Goal: Complete application form: Complete application form

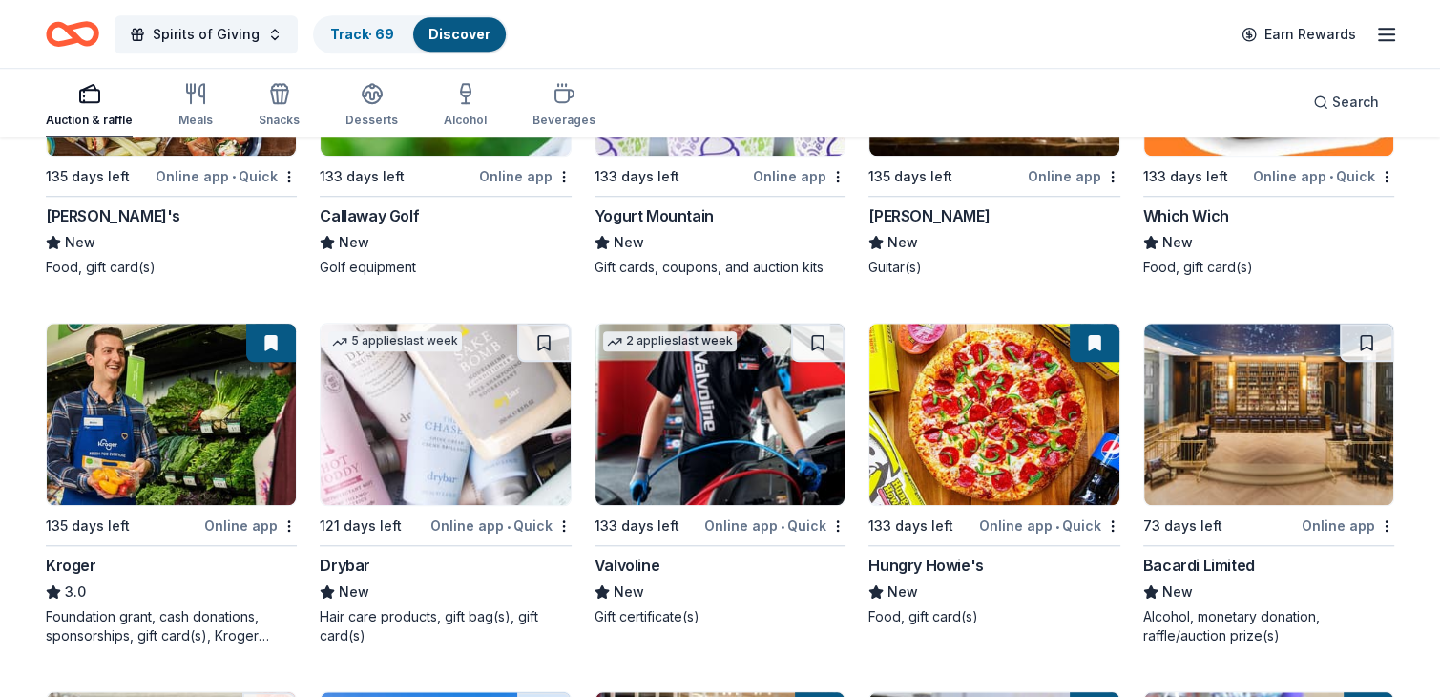
scroll to position [8813, 0]
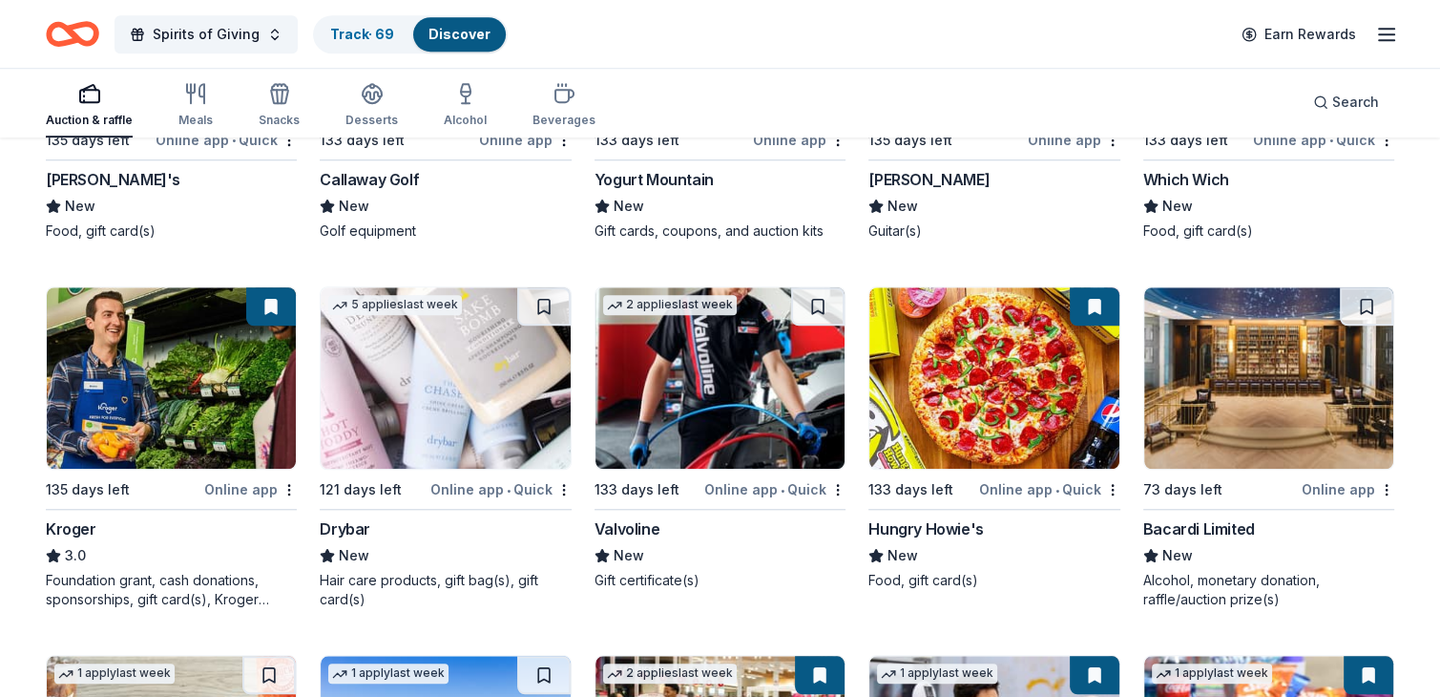
click at [189, 371] on img at bounding box center [171, 377] width 249 height 181
click at [952, 347] on img at bounding box center [994, 377] width 249 height 181
click at [697, 358] on img at bounding box center [720, 377] width 249 height 181
click at [1268, 363] on img at bounding box center [1269, 377] width 249 height 181
click at [983, 359] on img at bounding box center [994, 377] width 249 height 181
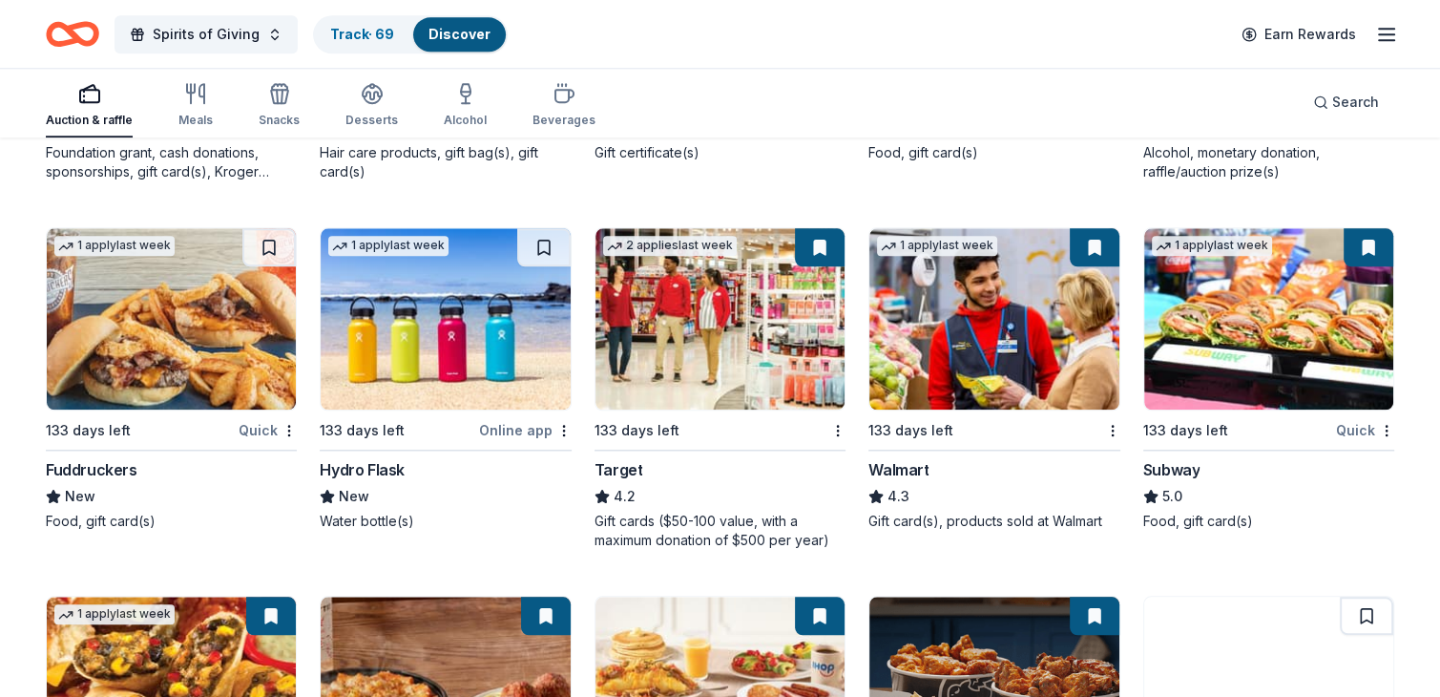
scroll to position [9252, 0]
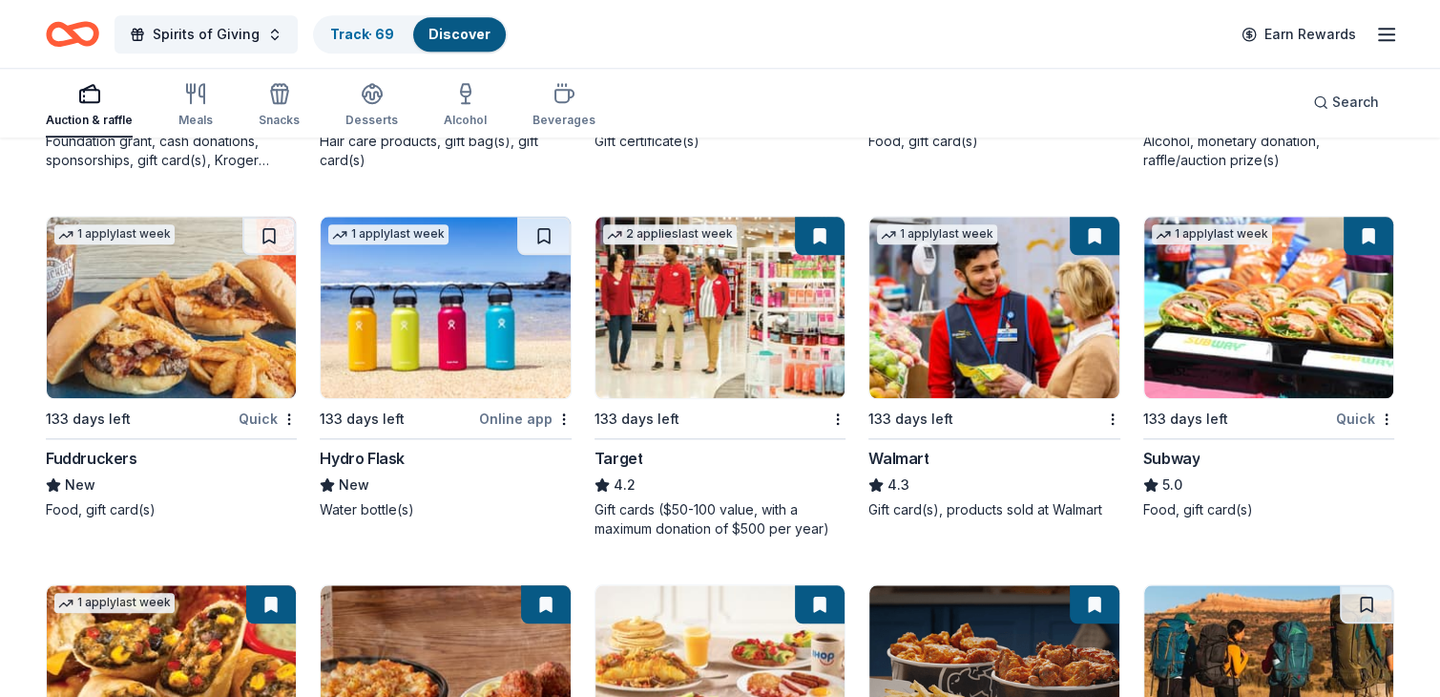
click at [1238, 305] on img at bounding box center [1269, 307] width 249 height 181
click at [703, 303] on img at bounding box center [720, 307] width 249 height 181
click at [181, 306] on img at bounding box center [171, 307] width 249 height 181
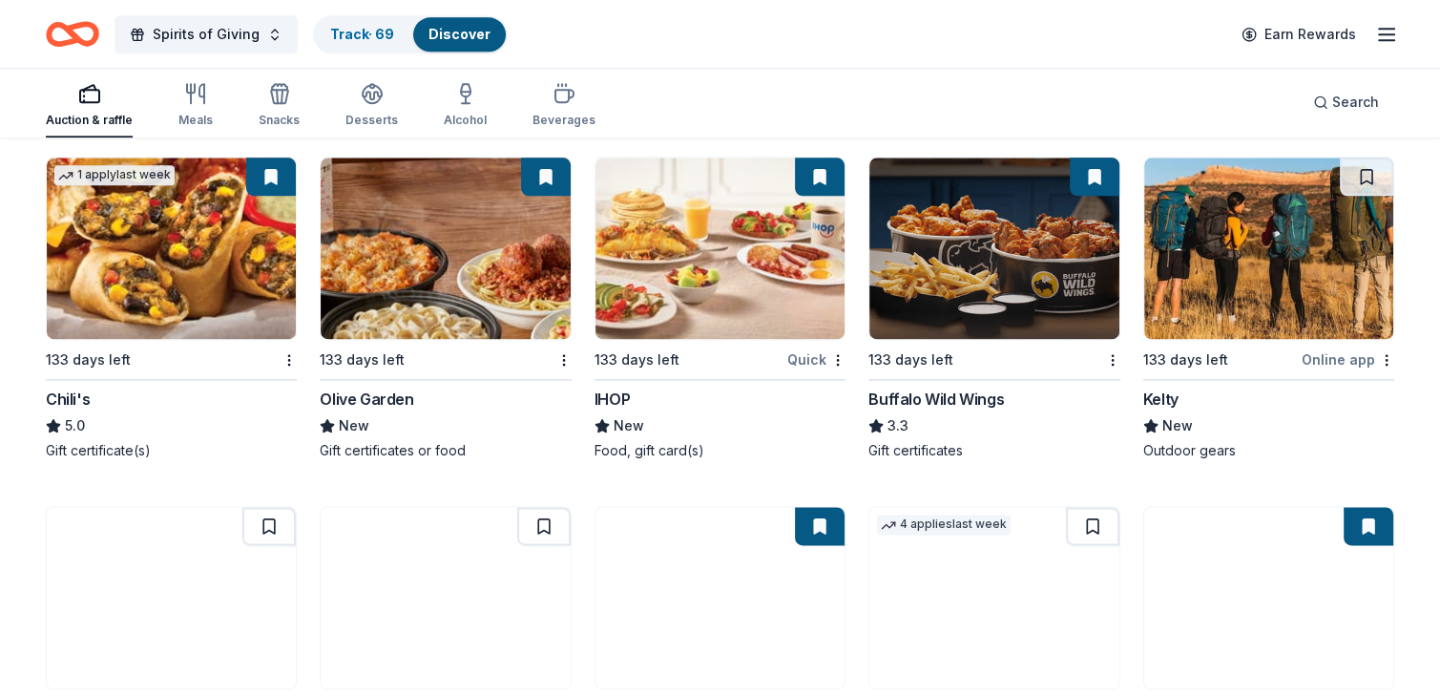
scroll to position [9618, 0]
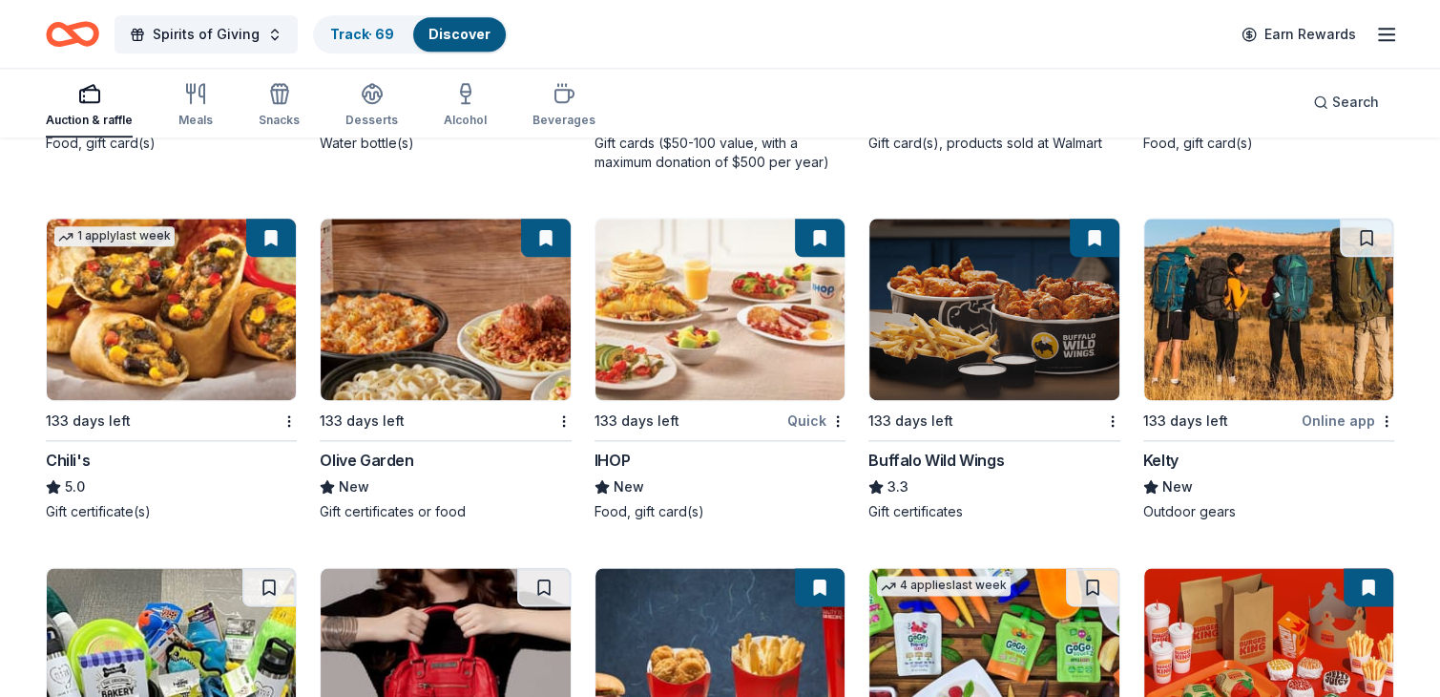
click at [182, 298] on img at bounding box center [171, 309] width 249 height 181
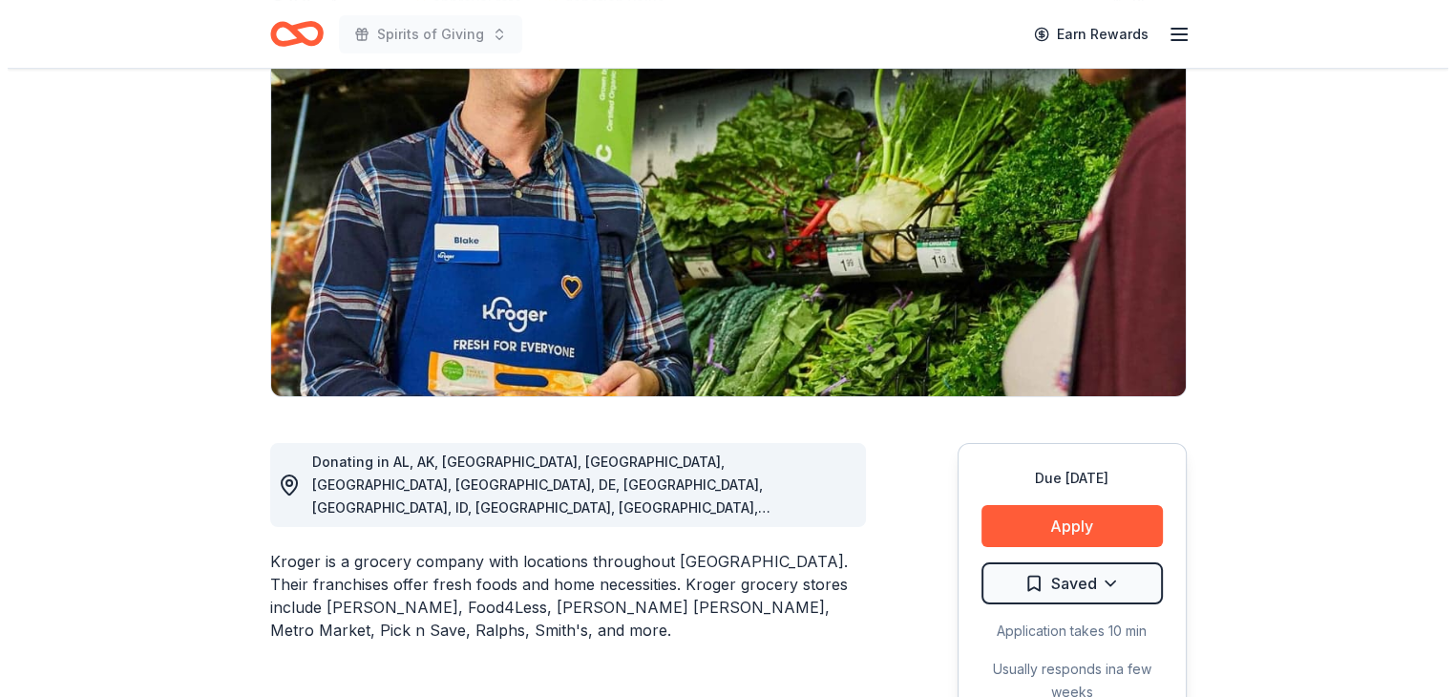
scroll to position [284, 0]
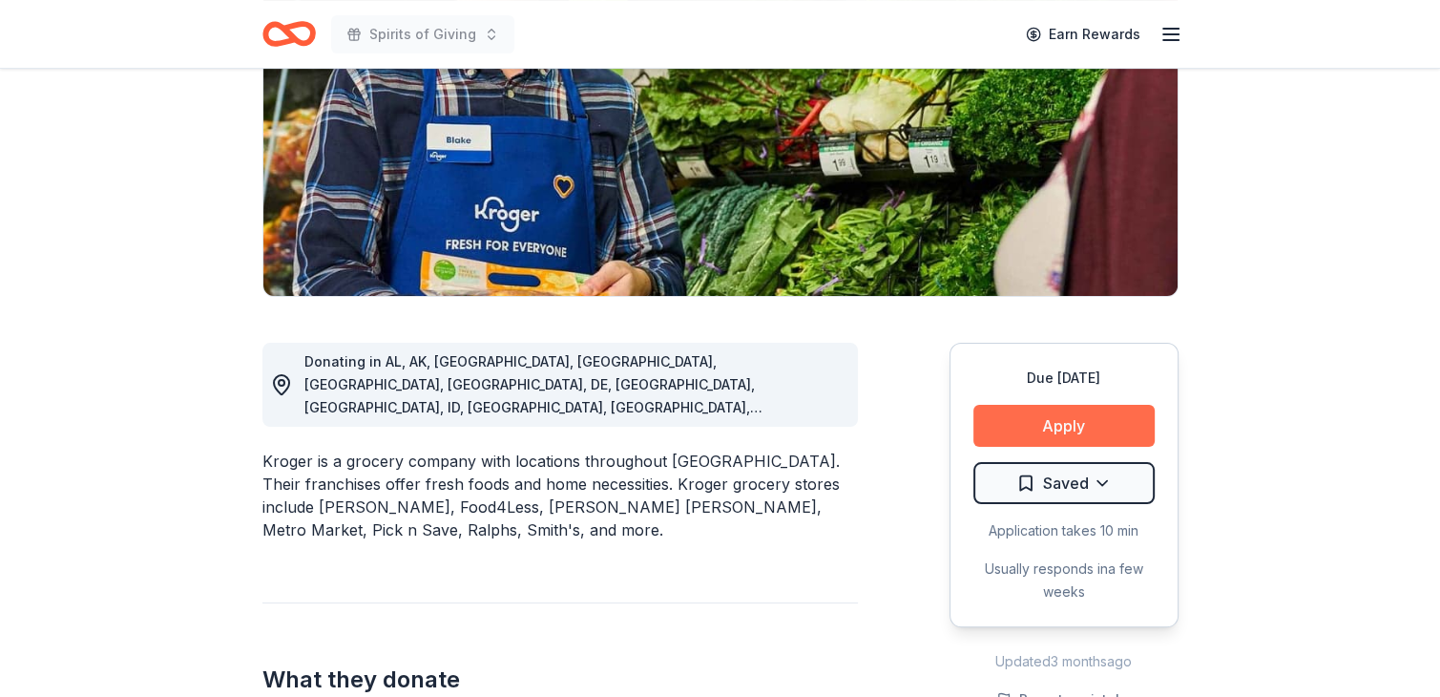
click at [1059, 423] on button "Apply" at bounding box center [1064, 426] width 181 height 42
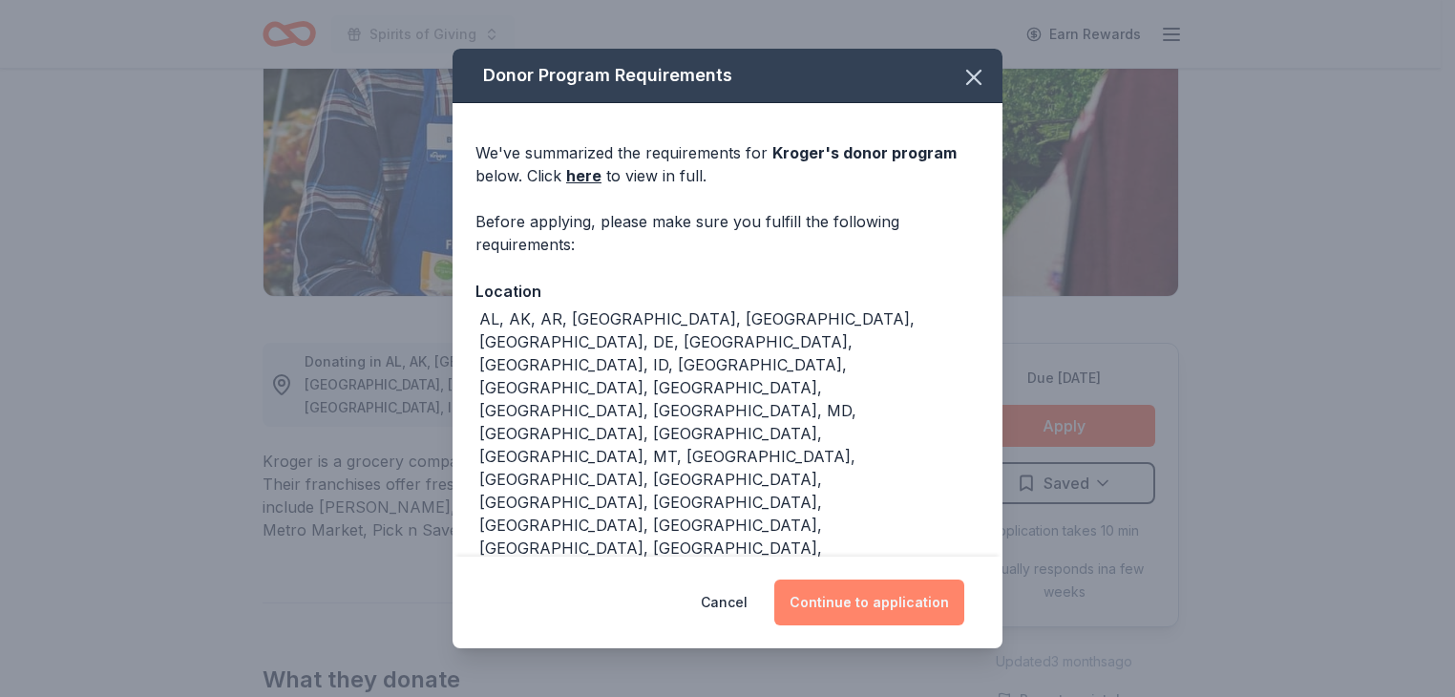
click at [878, 606] on button "Continue to application" at bounding box center [869, 602] width 190 height 46
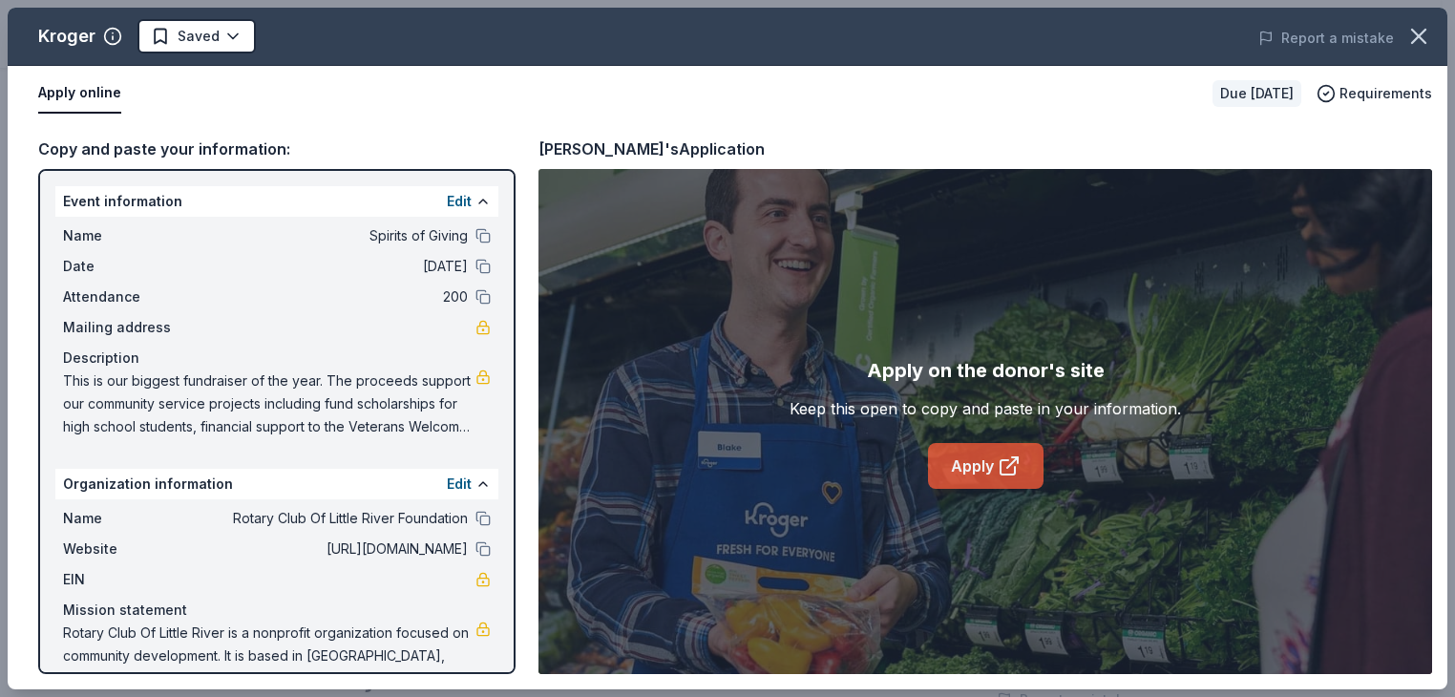
click at [996, 466] on link "Apply" at bounding box center [986, 466] width 116 height 46
click at [230, 31] on html "Spirits of Giving Earn Rewards Due in 135 days Share Kroger 3.0 • 4 reviews app…" at bounding box center [727, 64] width 1455 height 697
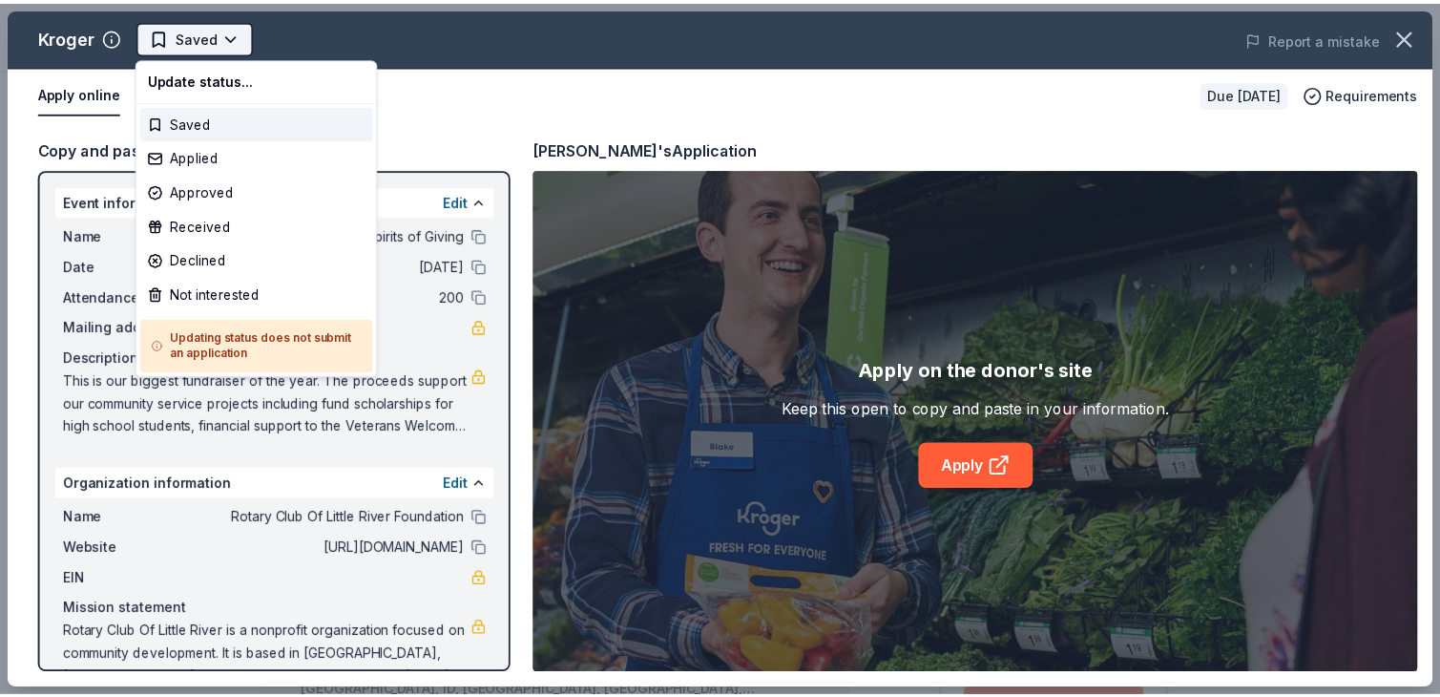
scroll to position [0, 0]
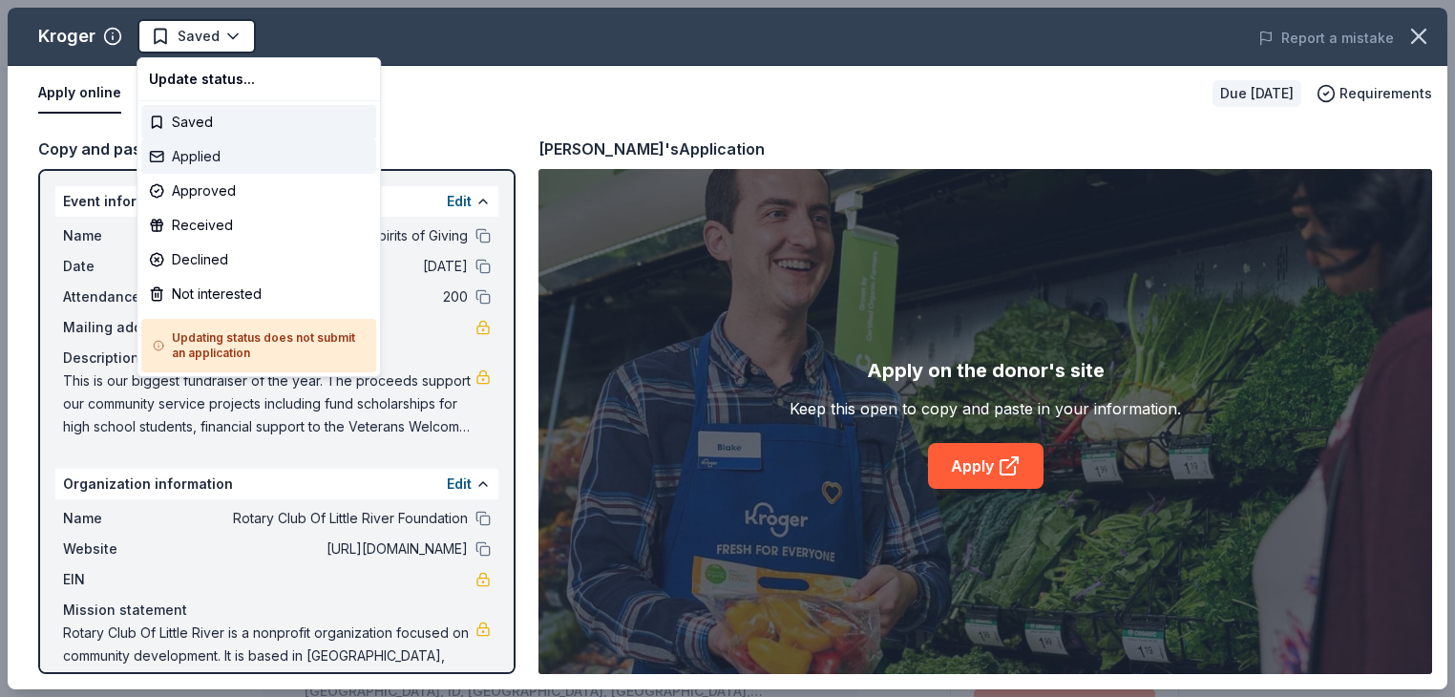
click at [199, 155] on div "Applied" at bounding box center [258, 156] width 235 height 34
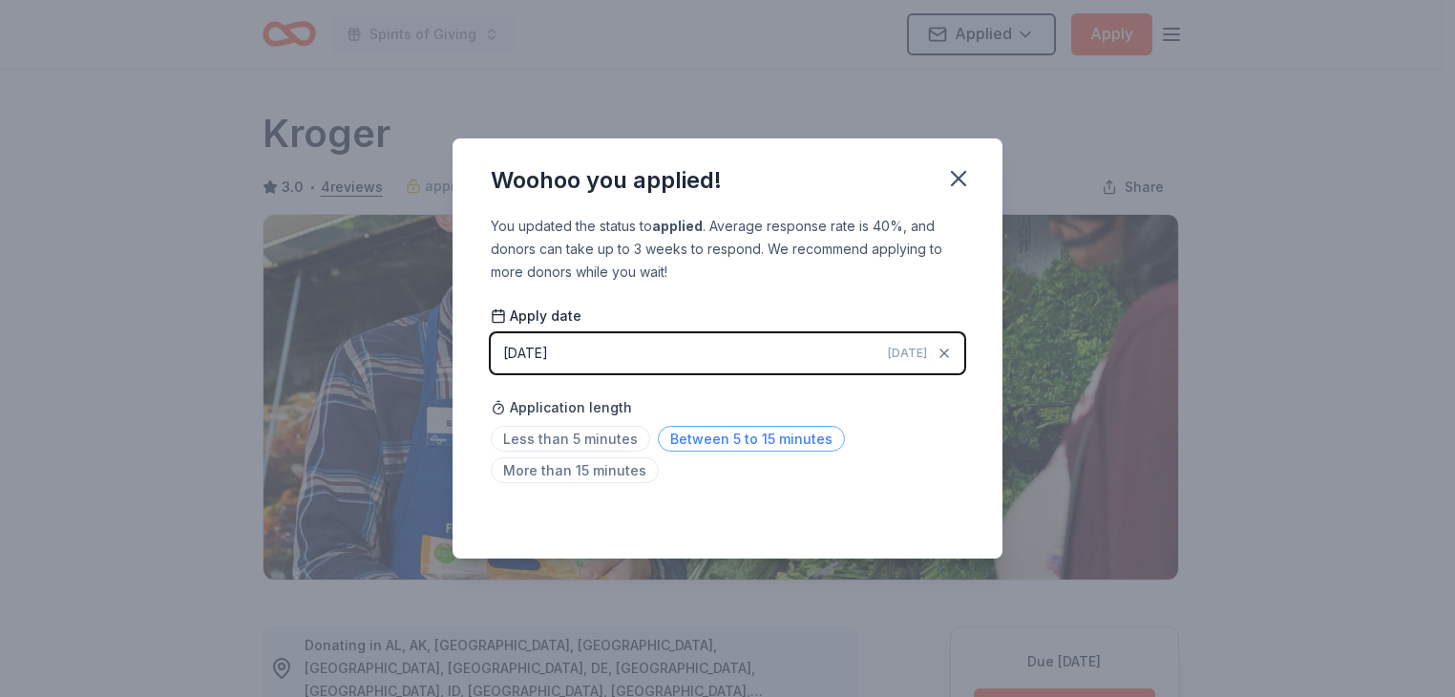
click at [745, 435] on span "Between 5 to 15 minutes" at bounding box center [751, 439] width 187 height 26
click at [577, 464] on span "More than 15 minutes" at bounding box center [575, 470] width 168 height 26
click at [957, 181] on icon "button" at bounding box center [958, 178] width 27 height 27
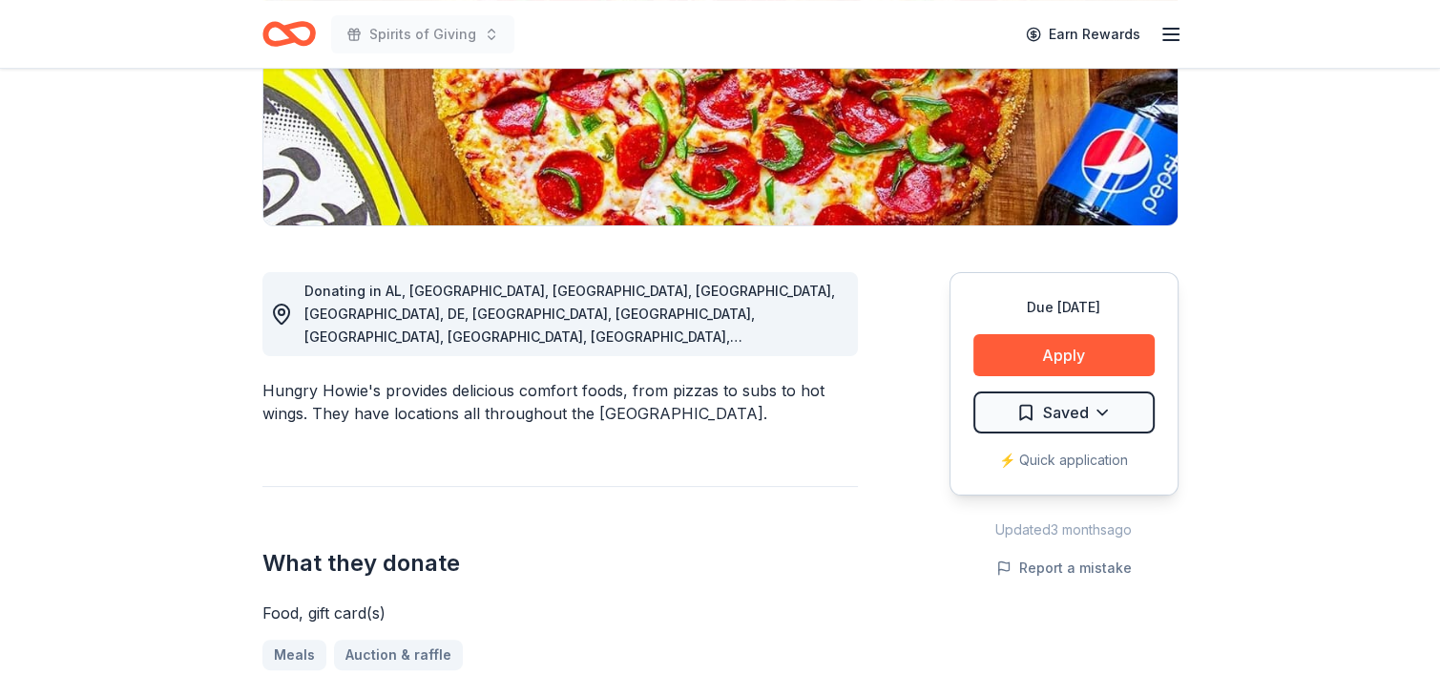
scroll to position [360, 0]
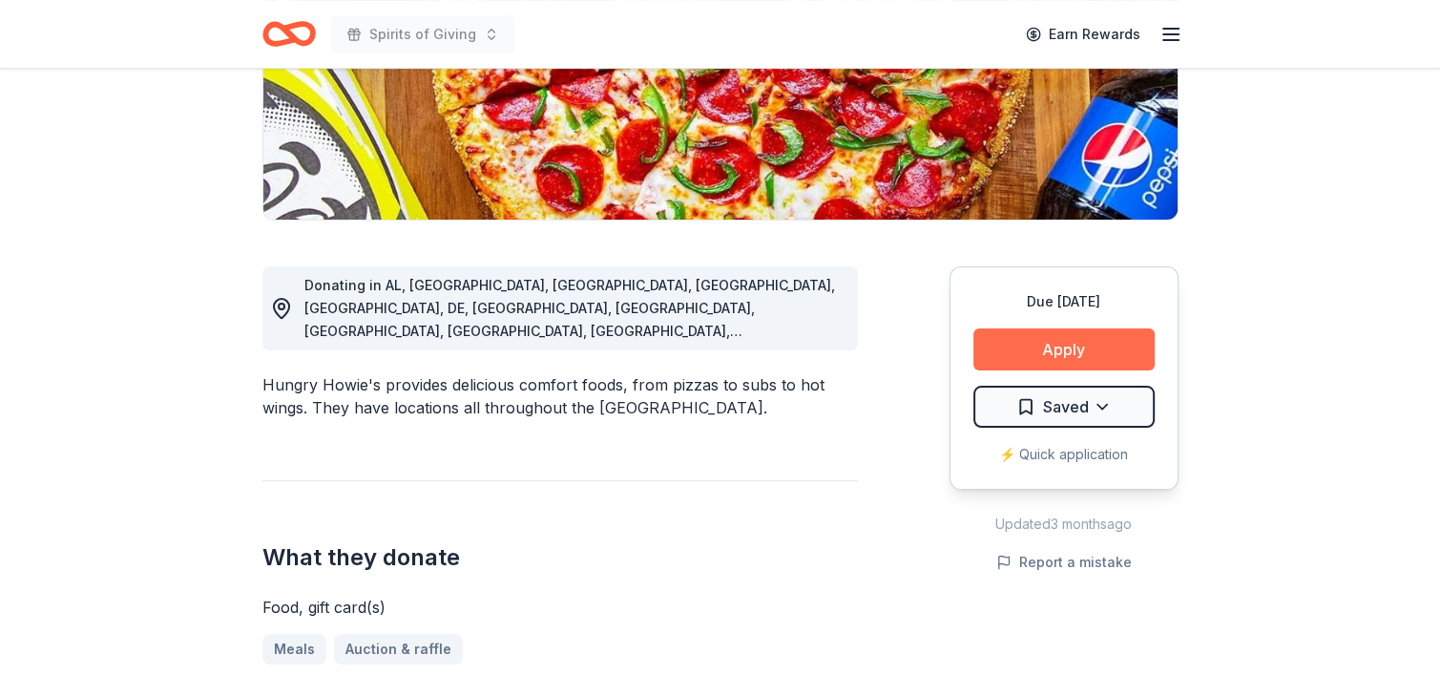
click at [1065, 349] on button "Apply" at bounding box center [1064, 349] width 181 height 42
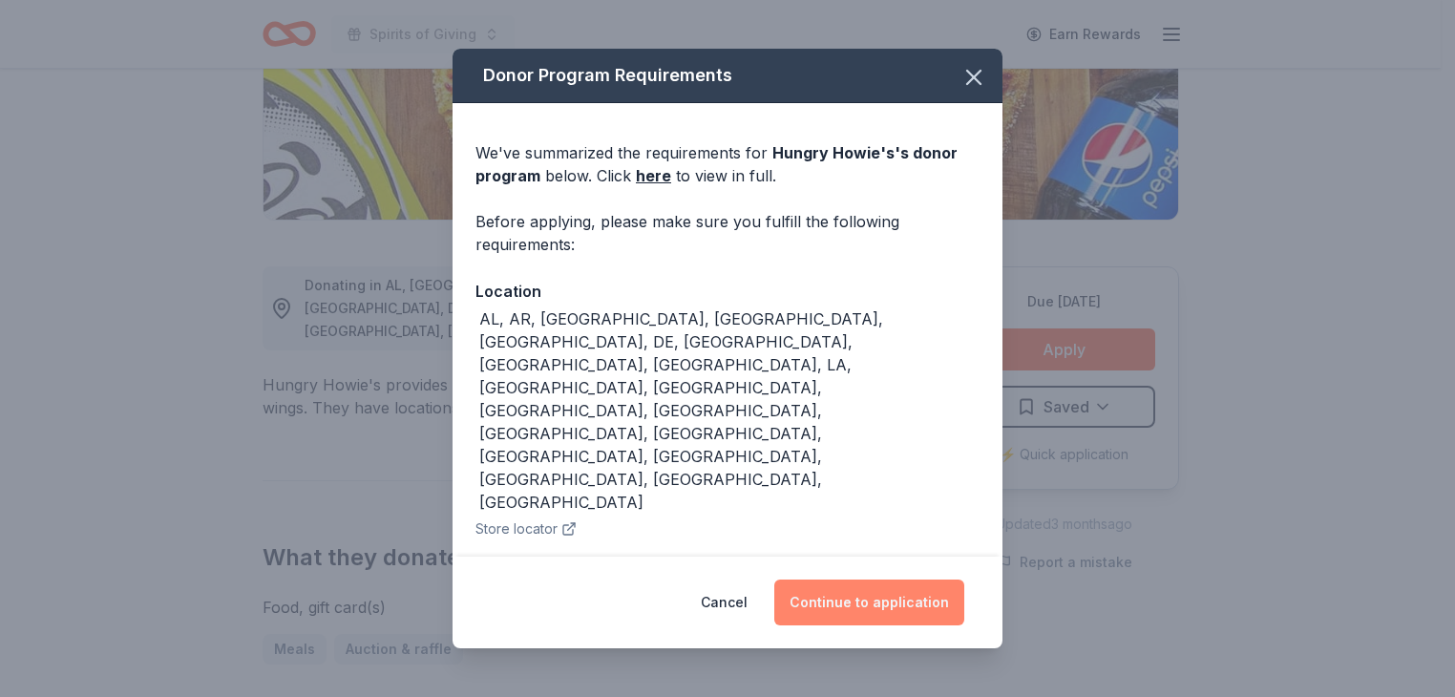
click at [897, 603] on button "Continue to application" at bounding box center [869, 602] width 190 height 46
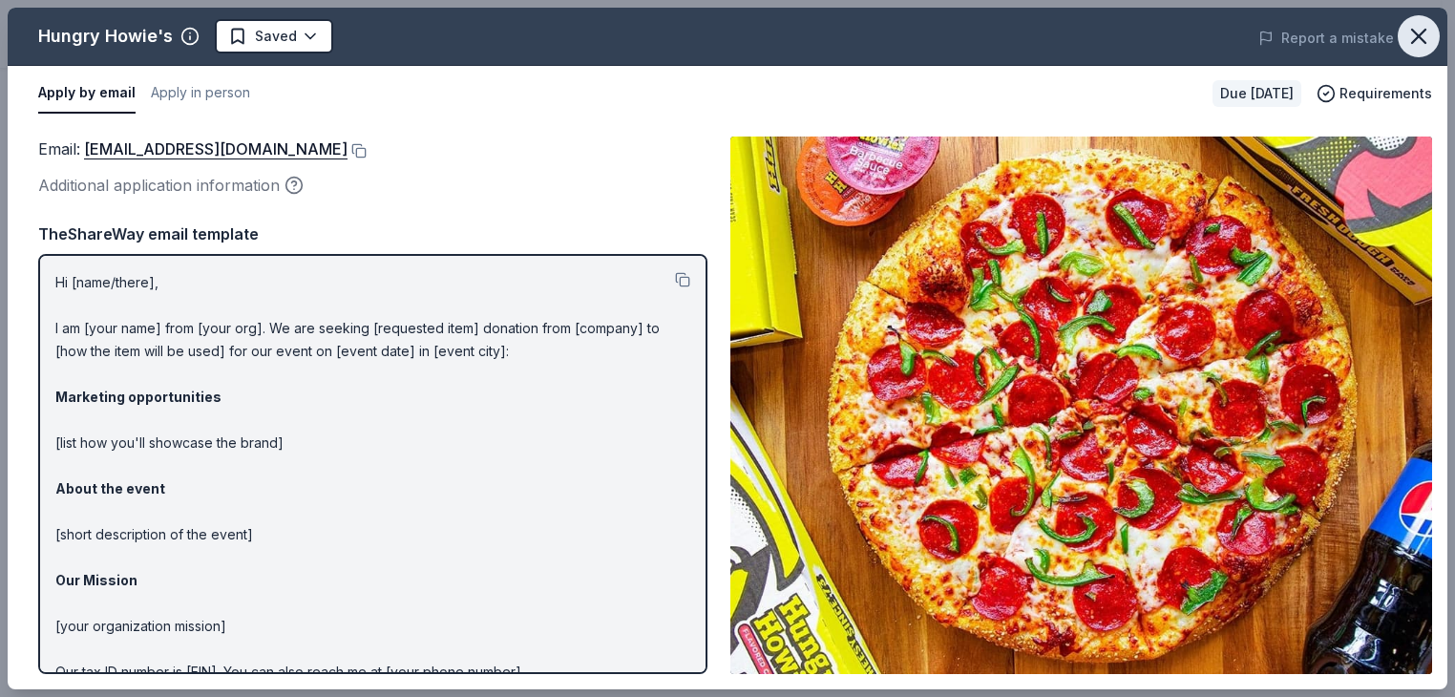
click at [1414, 36] on icon "button" at bounding box center [1418, 36] width 27 height 27
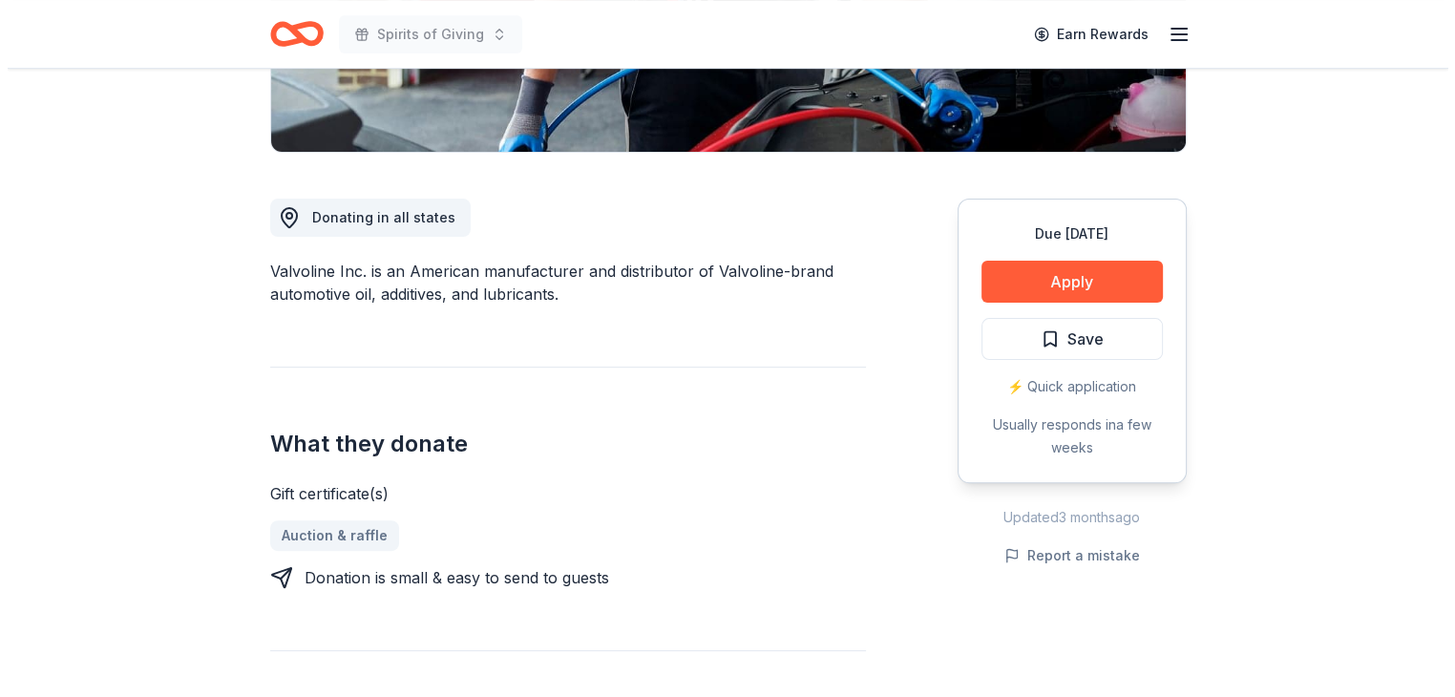
scroll to position [465, 0]
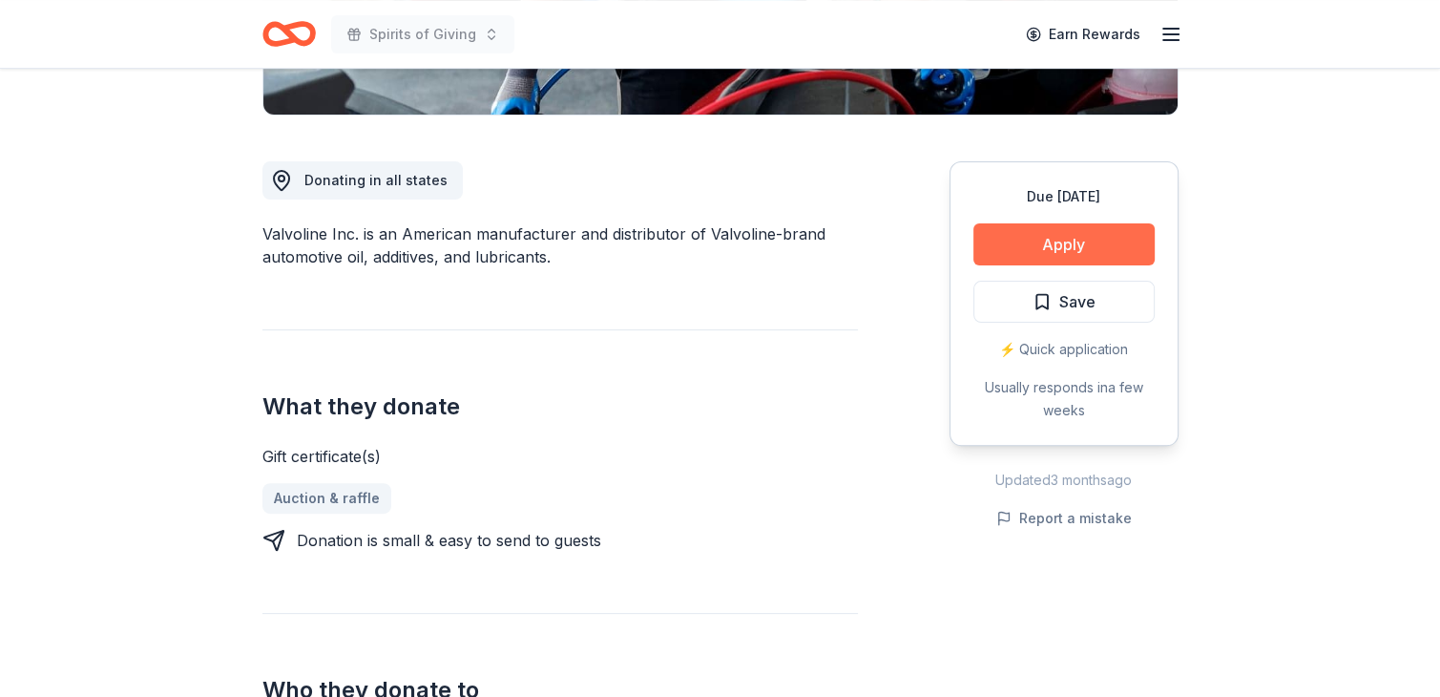
click at [1071, 244] on button "Apply" at bounding box center [1064, 244] width 181 height 42
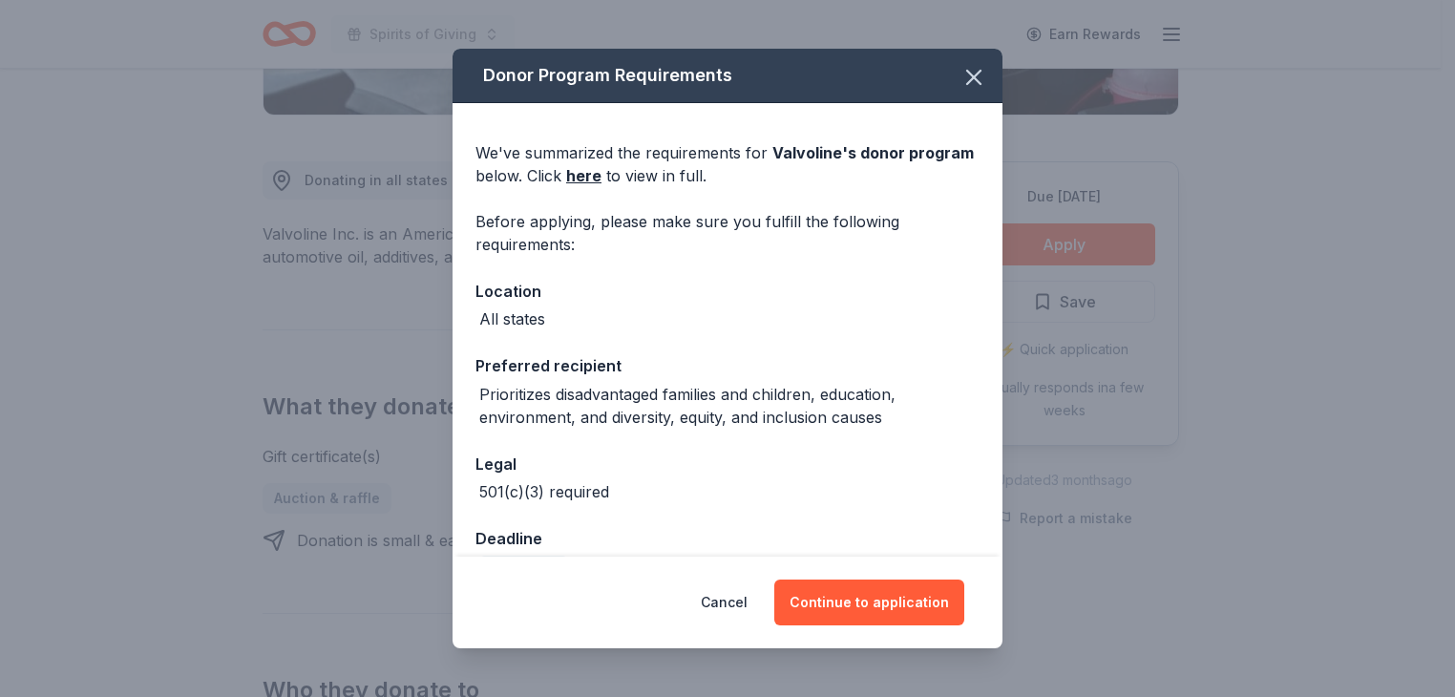
scroll to position [48, 0]
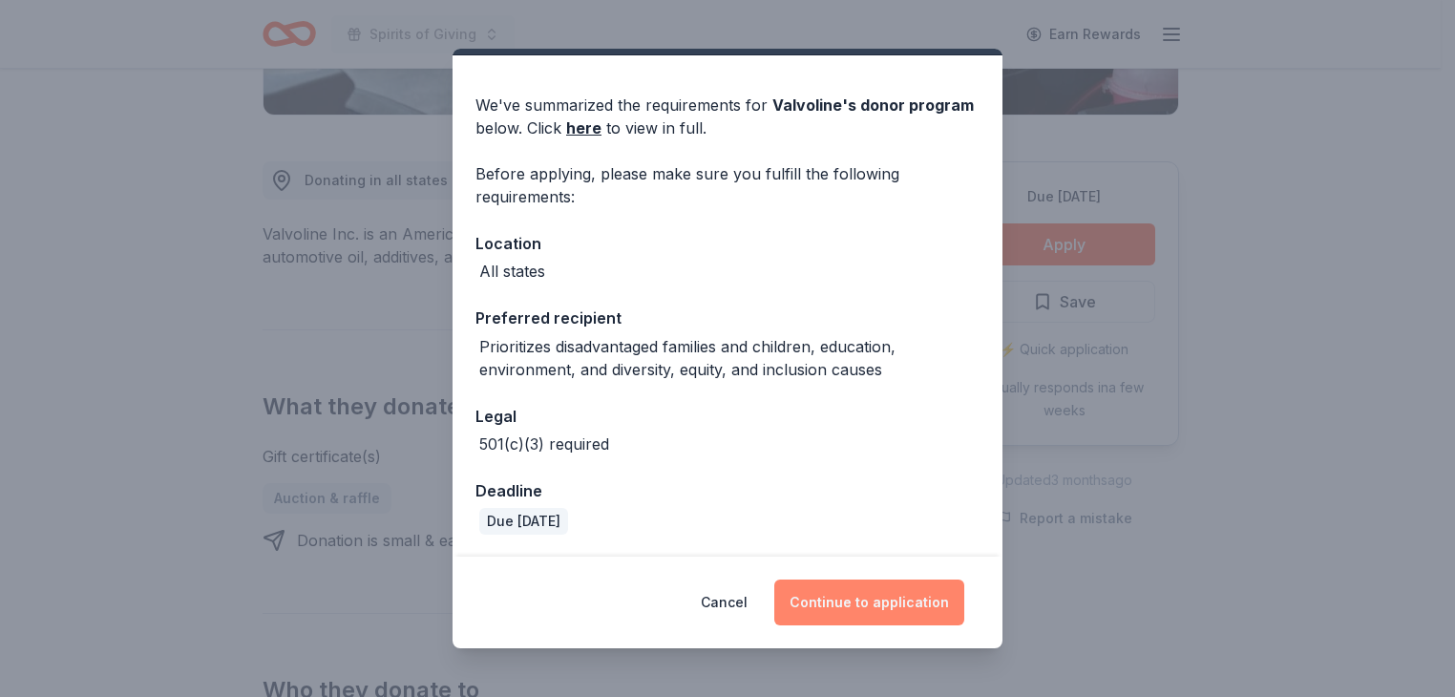
click at [889, 597] on button "Continue to application" at bounding box center [869, 602] width 190 height 46
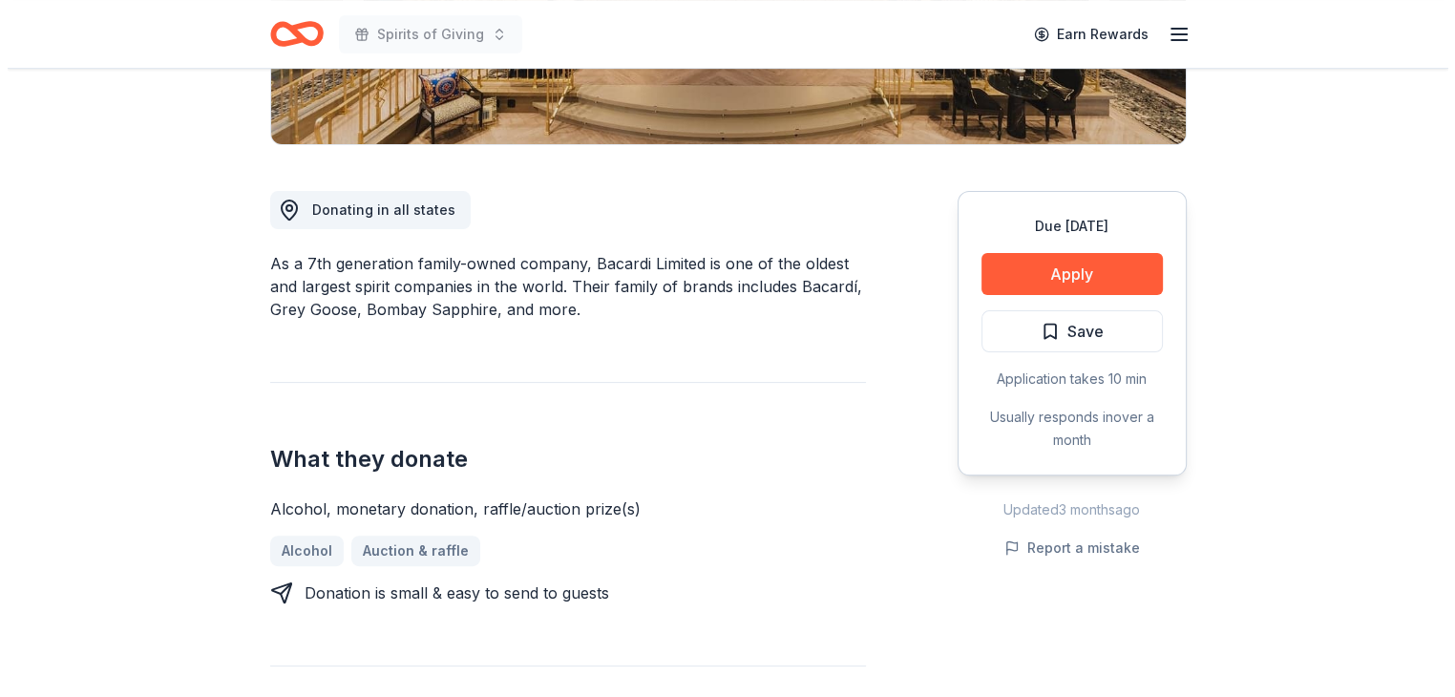
scroll to position [439, 0]
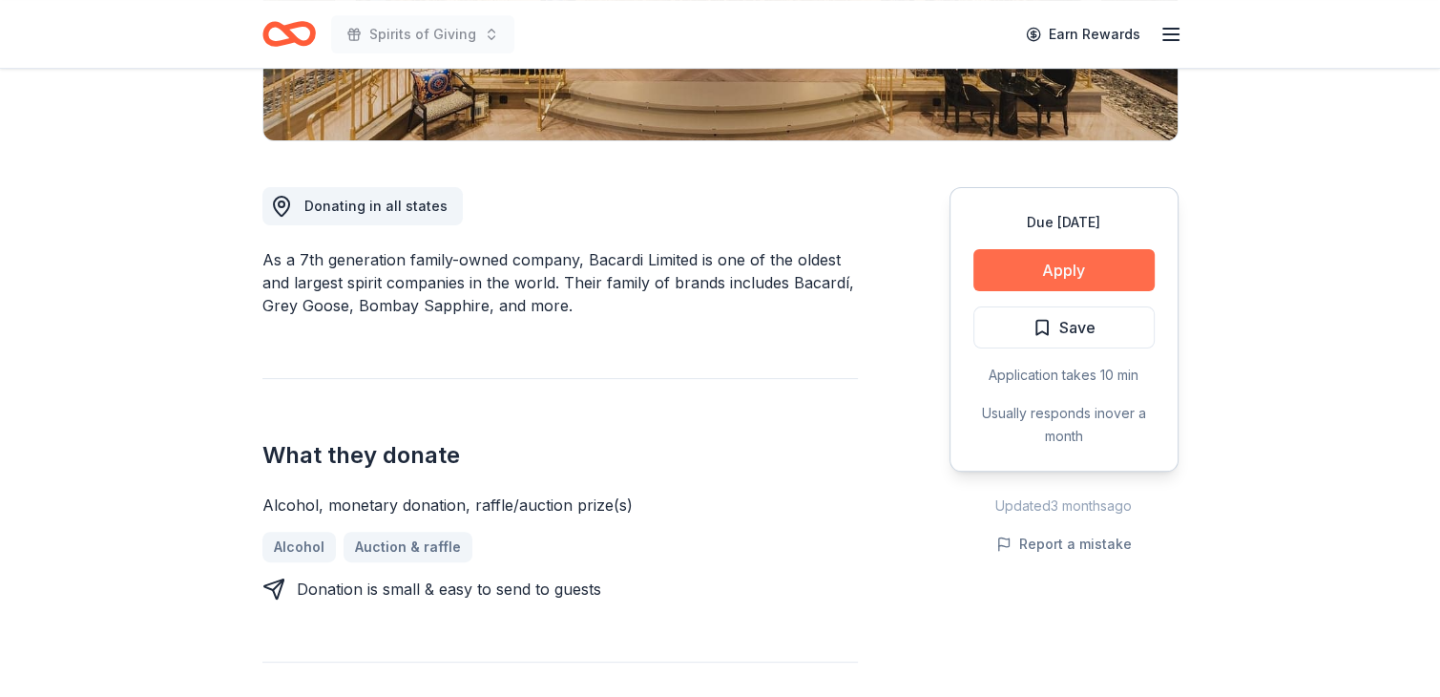
click at [1062, 272] on button "Apply" at bounding box center [1064, 270] width 181 height 42
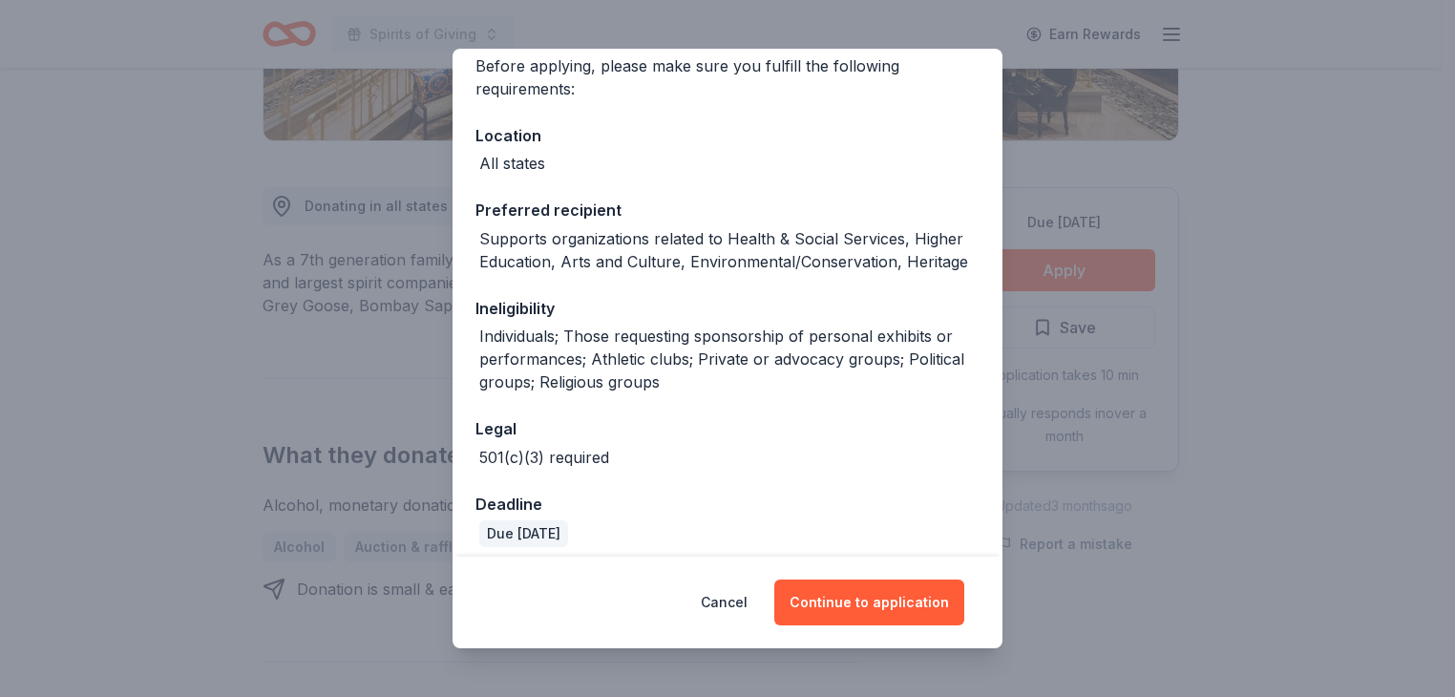
scroll to position [168, 0]
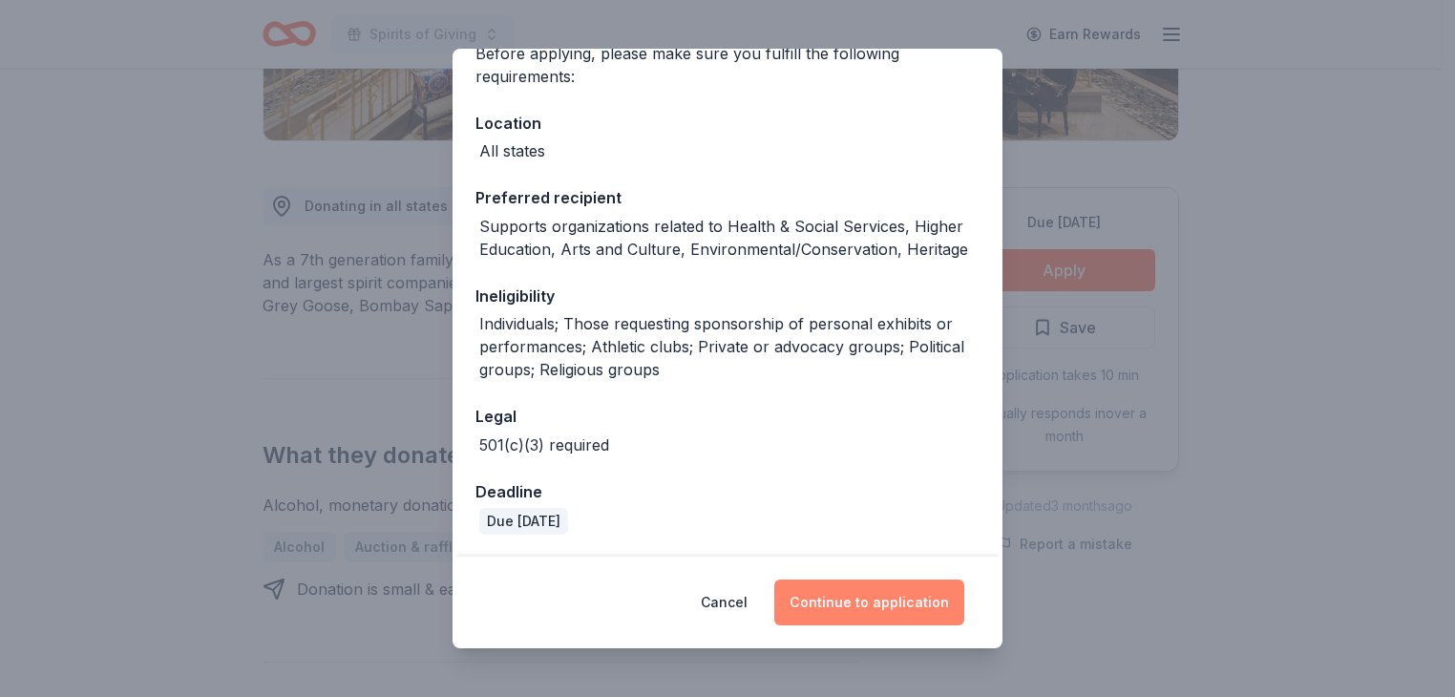
click at [877, 599] on button "Continue to application" at bounding box center [869, 602] width 190 height 46
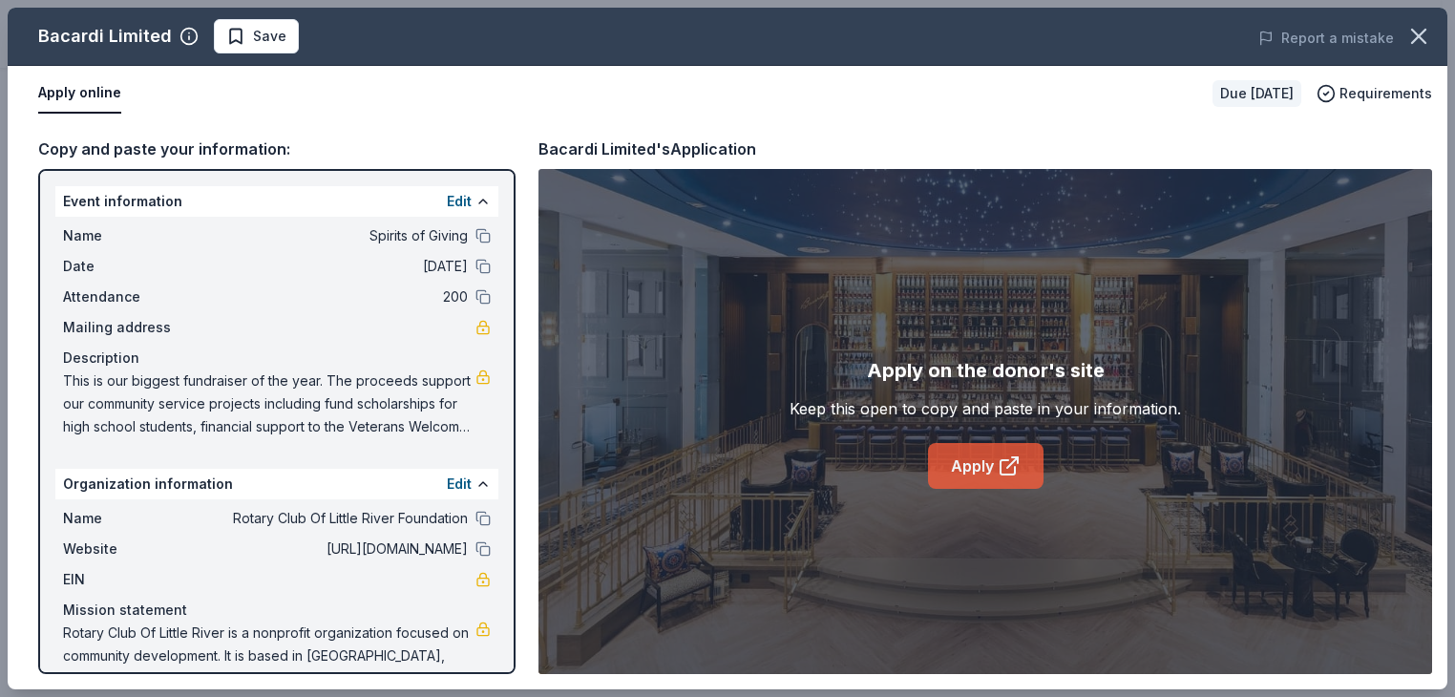
click at [970, 459] on link "Apply" at bounding box center [986, 466] width 116 height 46
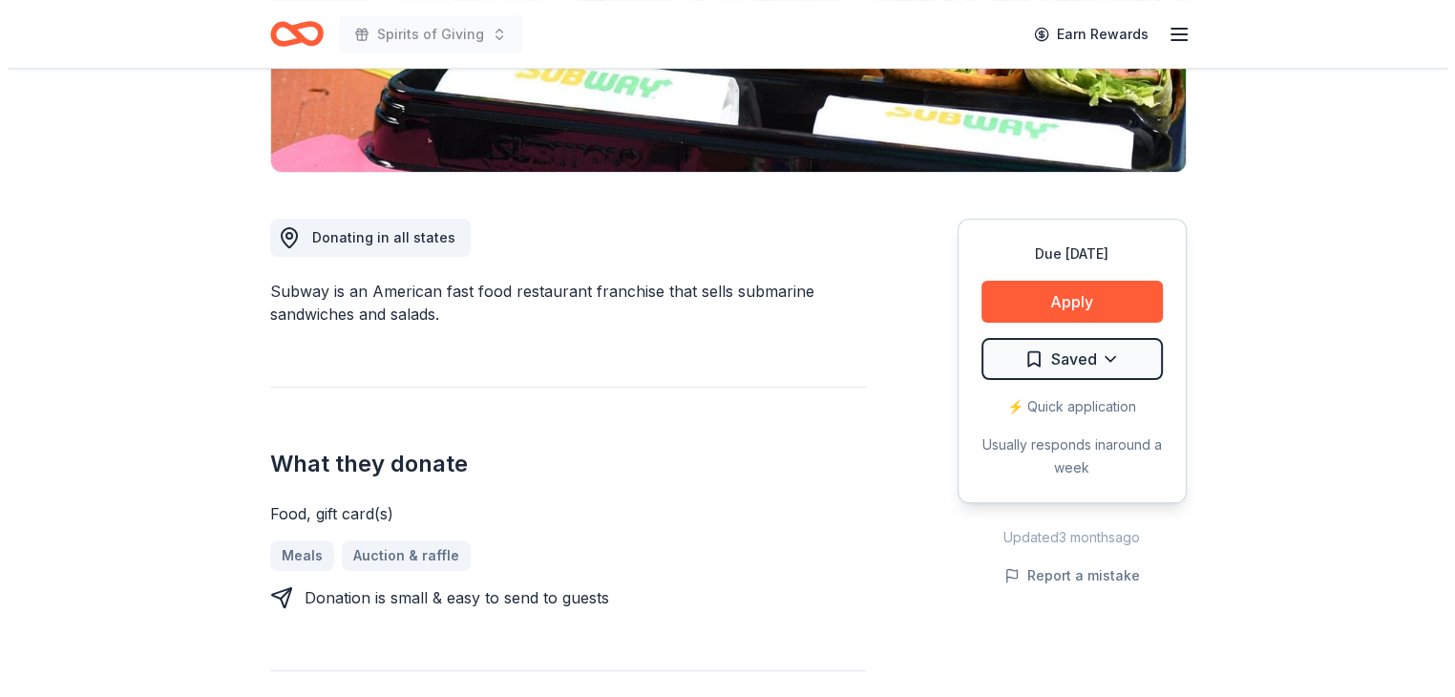
scroll to position [424, 0]
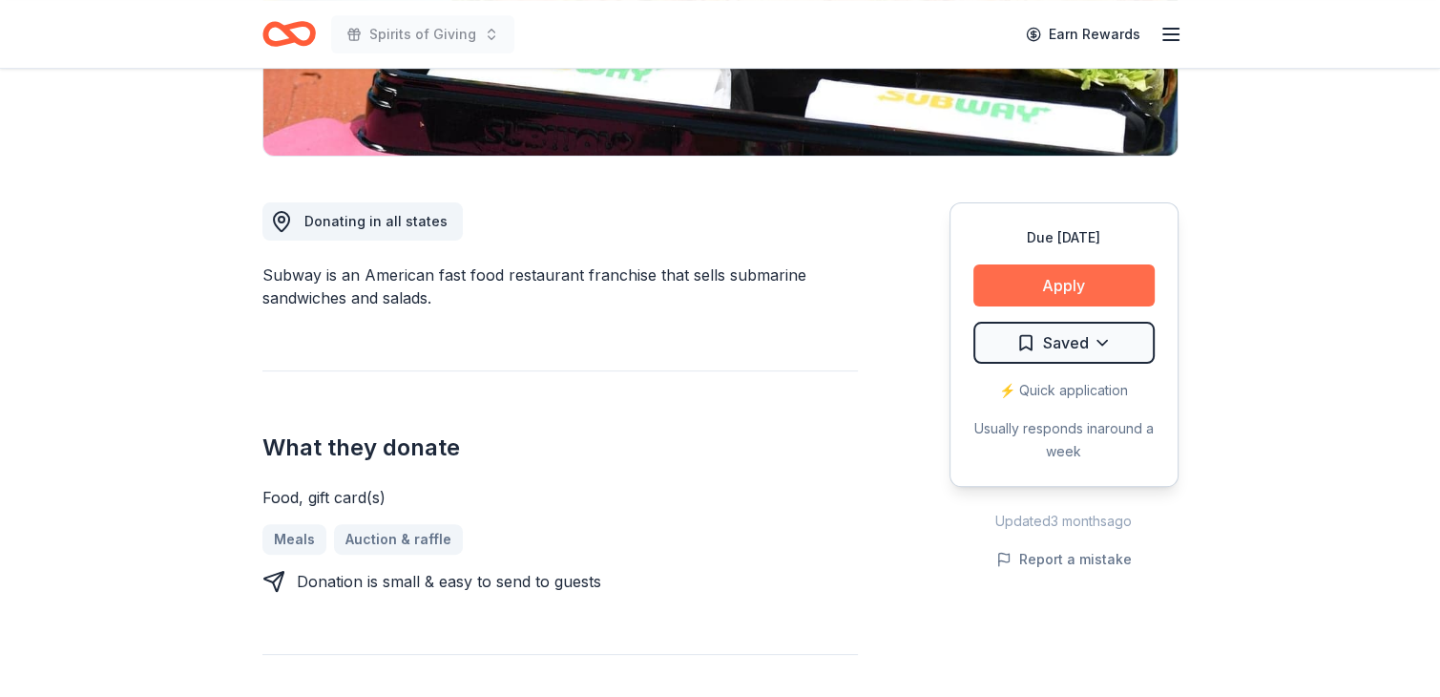
click at [1062, 285] on button "Apply" at bounding box center [1064, 285] width 181 height 42
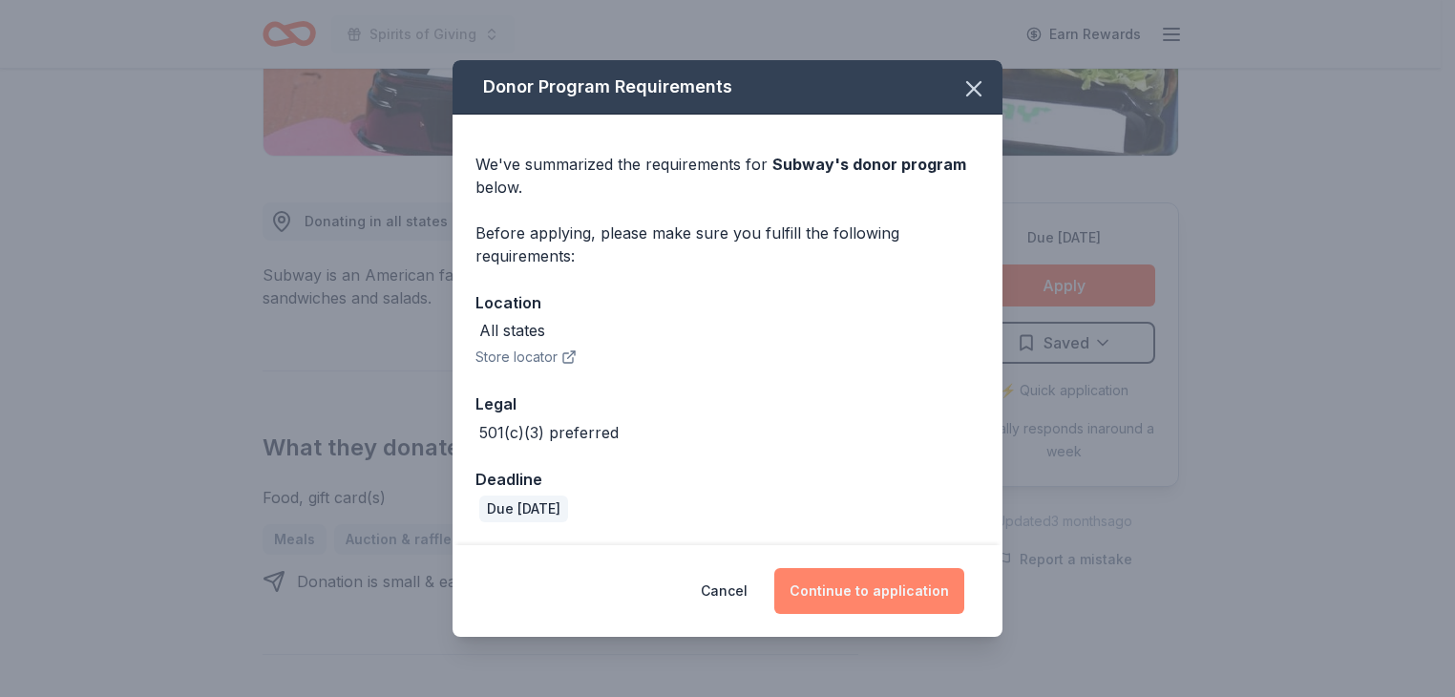
click at [886, 586] on button "Continue to application" at bounding box center [869, 591] width 190 height 46
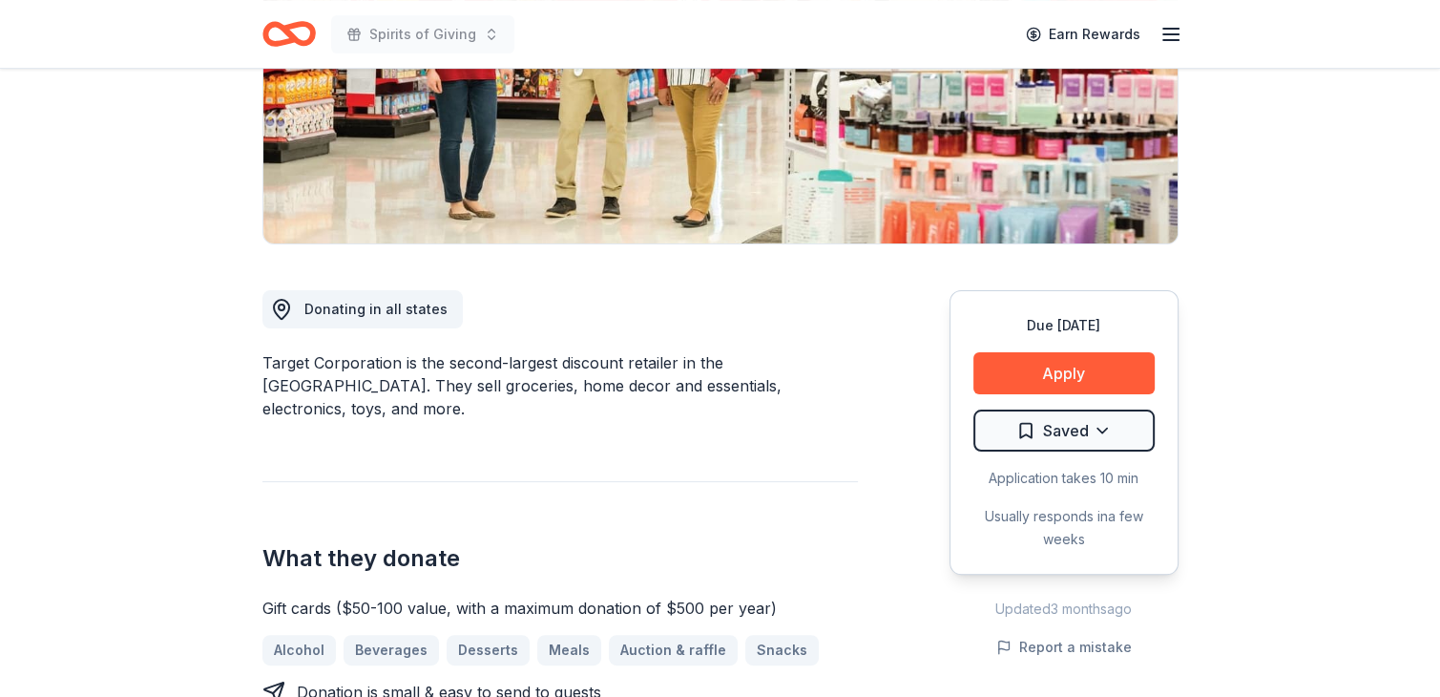
scroll to position [441, 0]
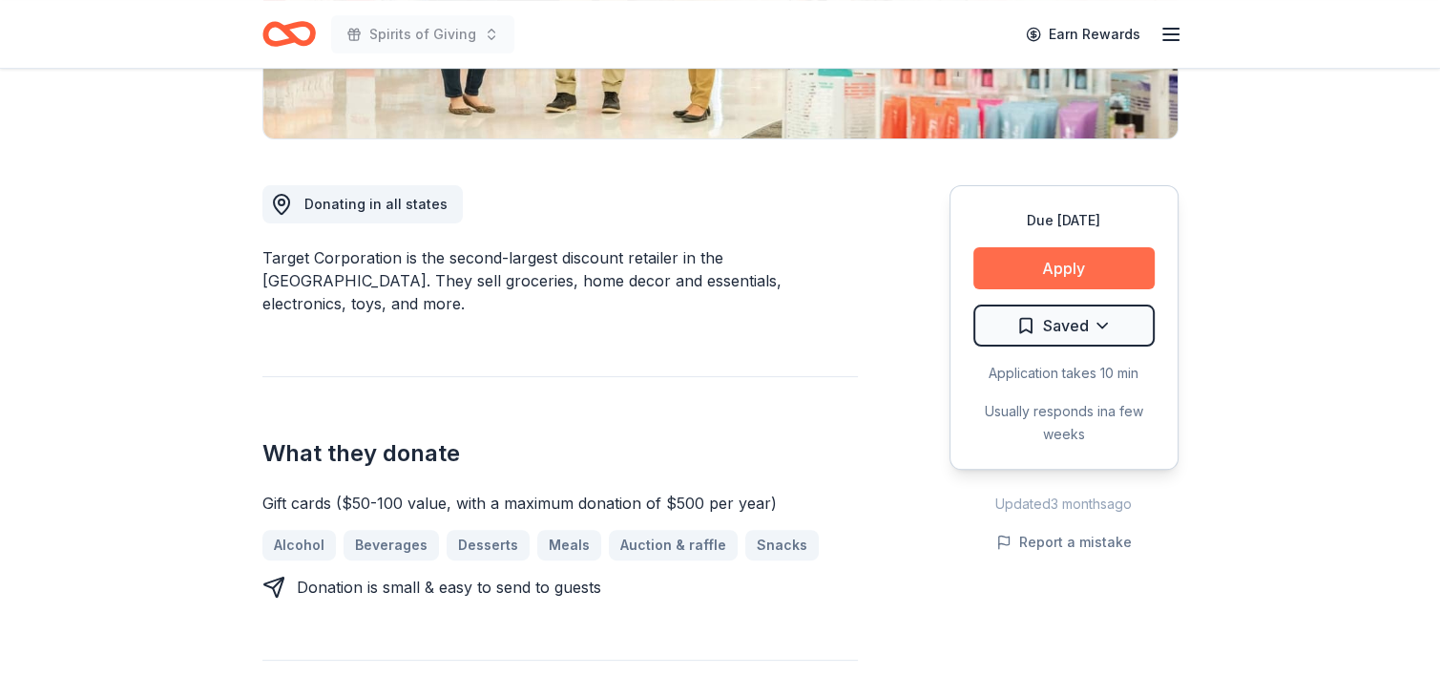
click at [1068, 270] on button "Apply" at bounding box center [1064, 268] width 181 height 42
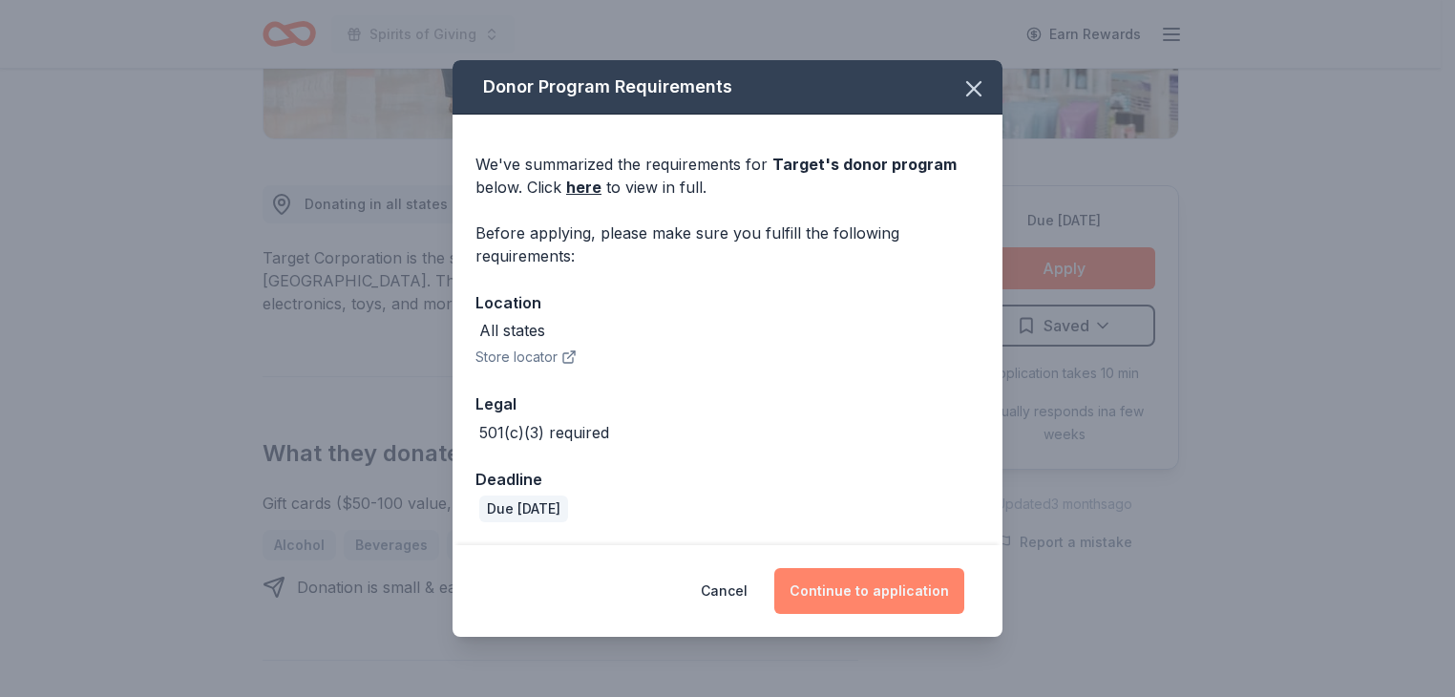
click at [872, 593] on button "Continue to application" at bounding box center [869, 591] width 190 height 46
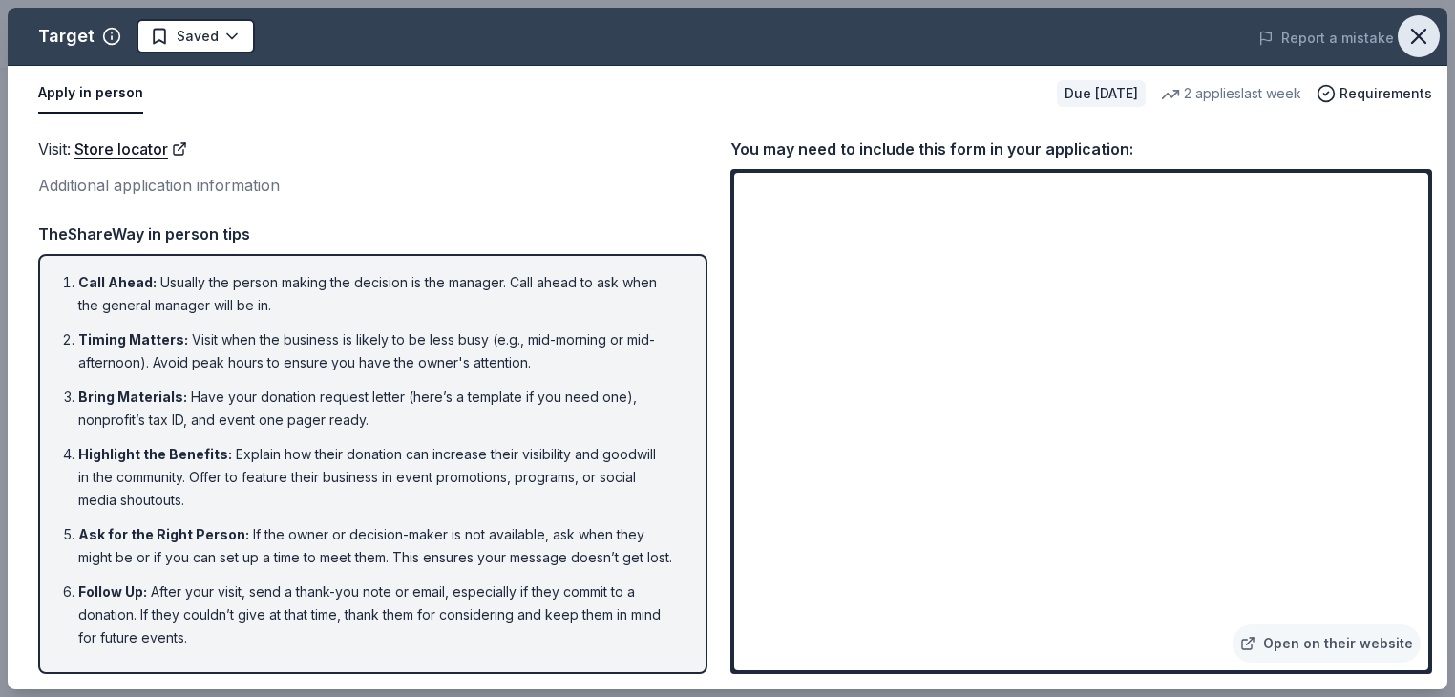
click at [1417, 39] on icon "button" at bounding box center [1418, 36] width 13 height 13
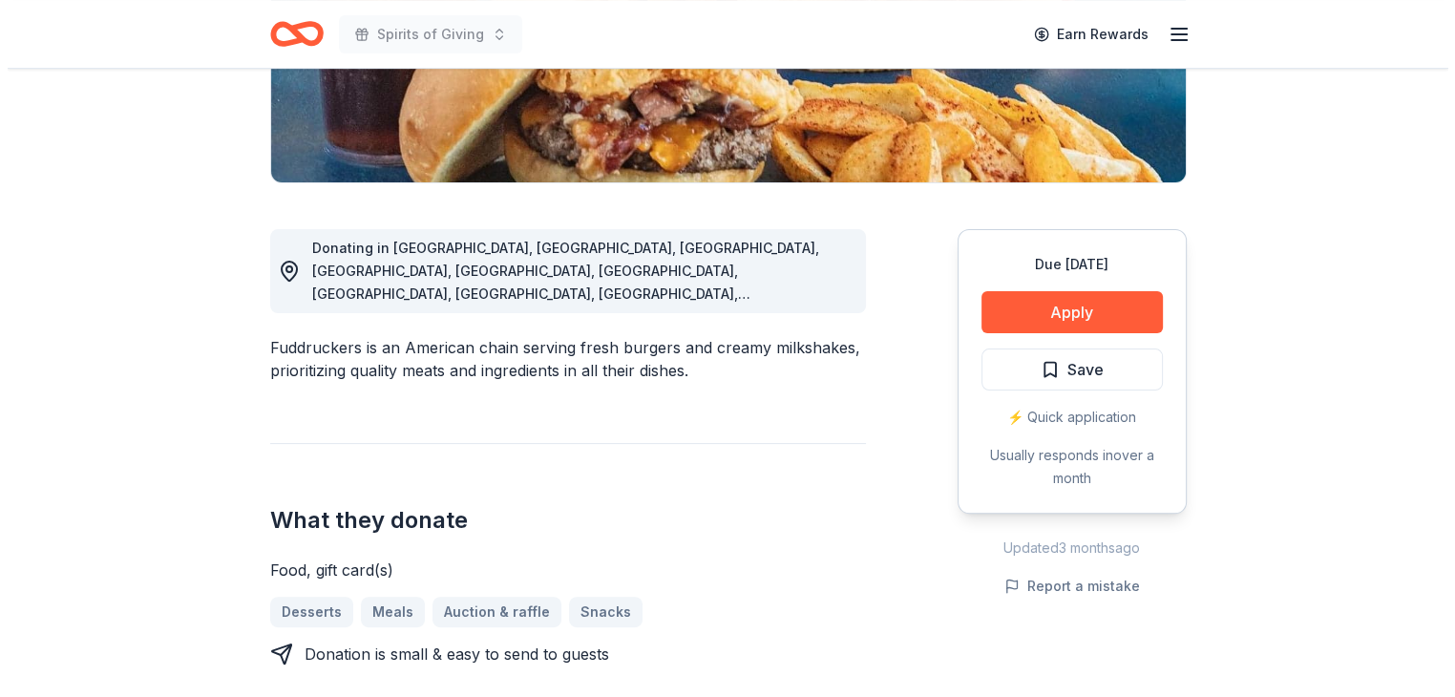
scroll to position [400, 0]
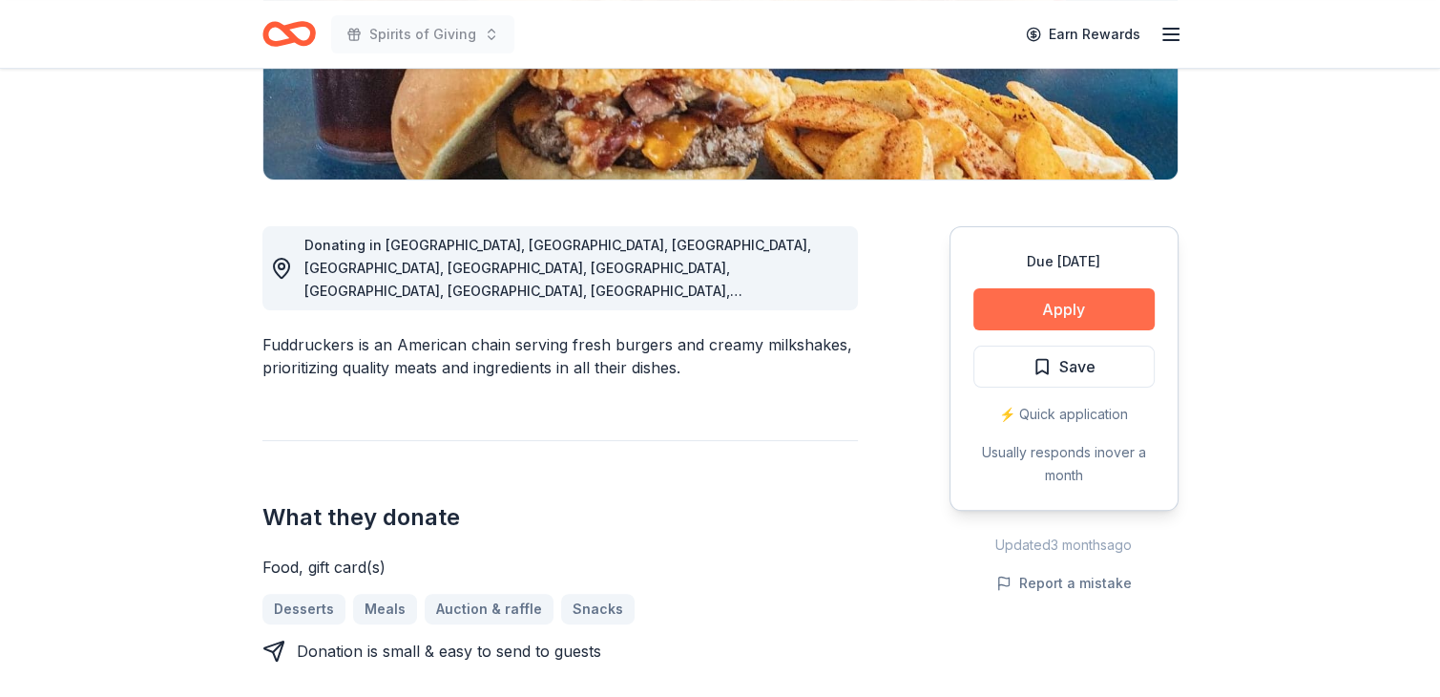
click at [1066, 313] on button "Apply" at bounding box center [1064, 309] width 181 height 42
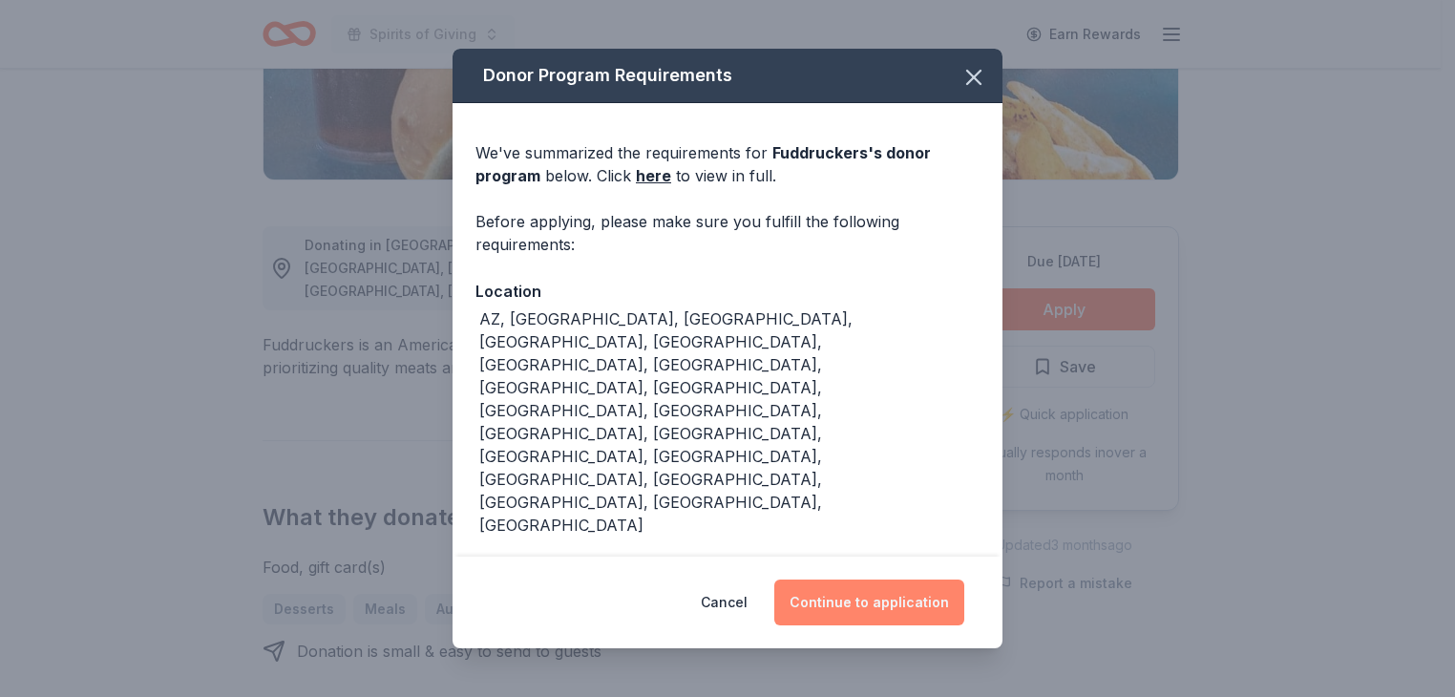
click at [871, 597] on button "Continue to application" at bounding box center [869, 602] width 190 height 46
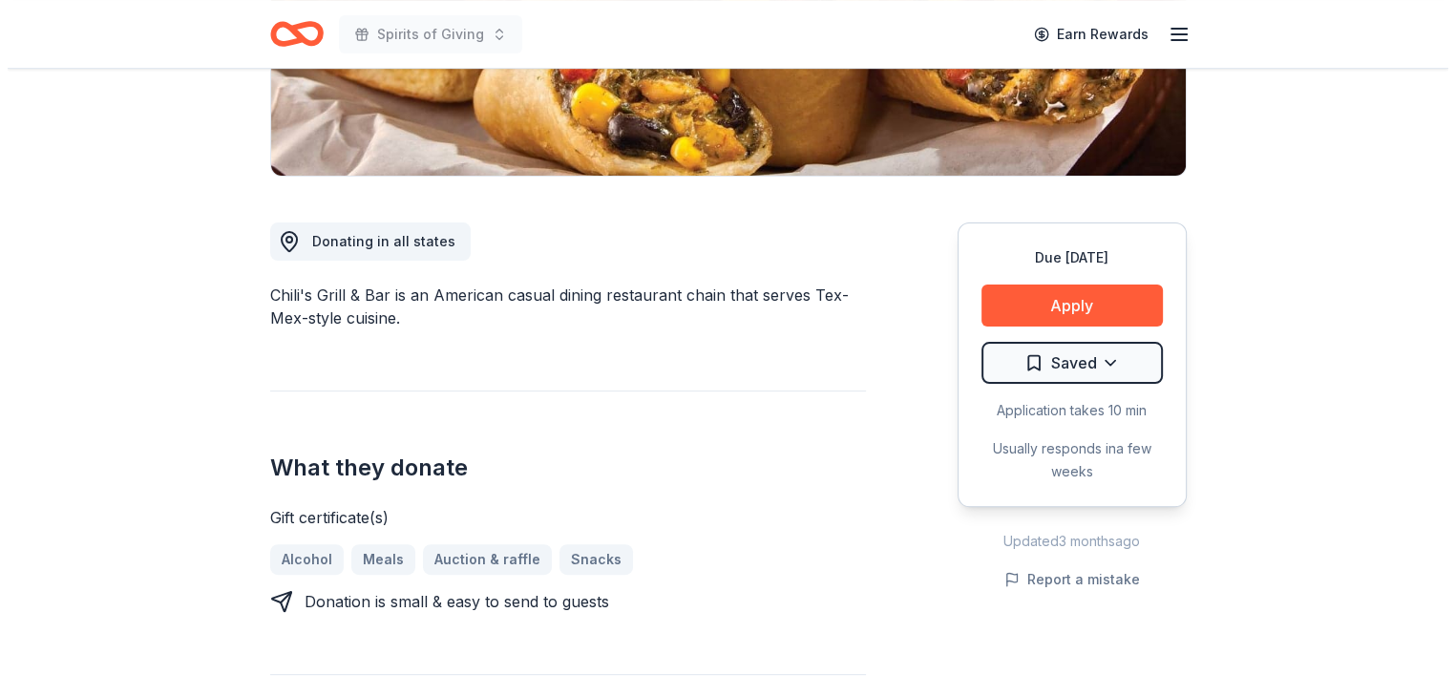
scroll to position [410, 0]
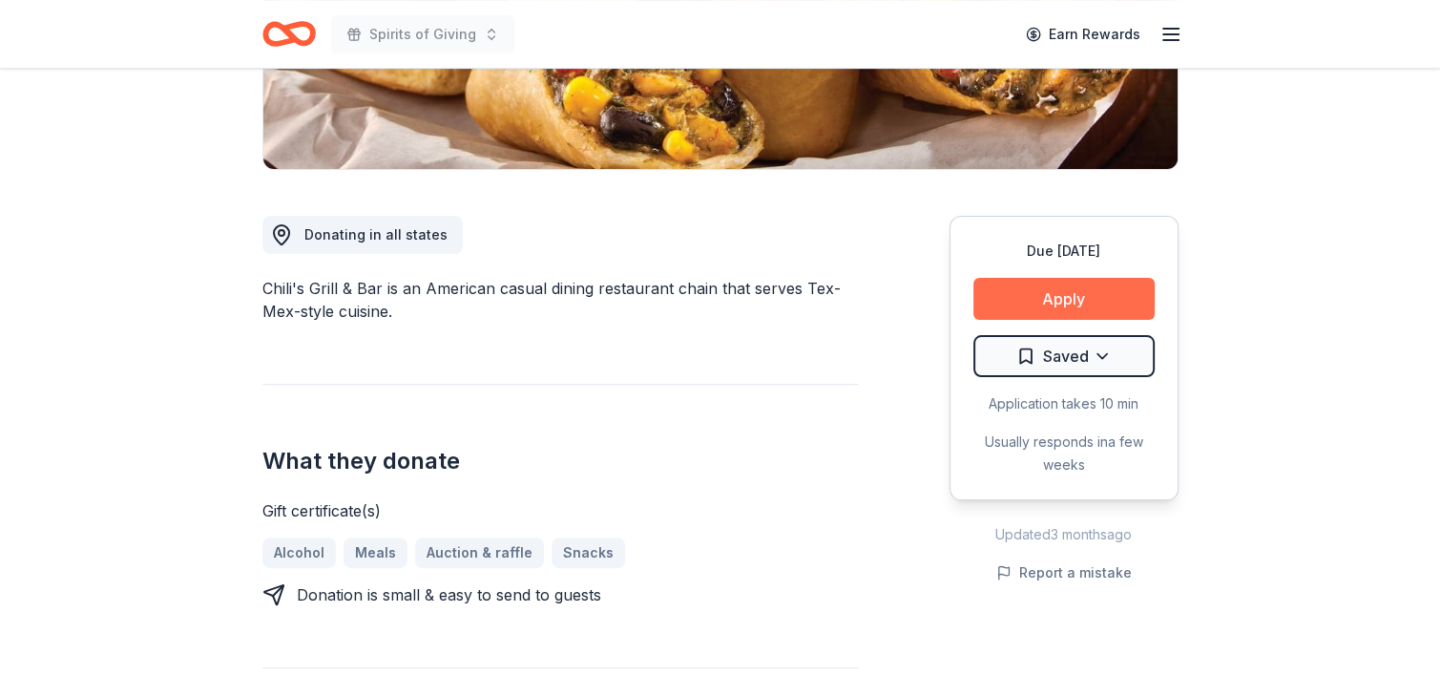
click at [1063, 294] on button "Apply" at bounding box center [1064, 299] width 181 height 42
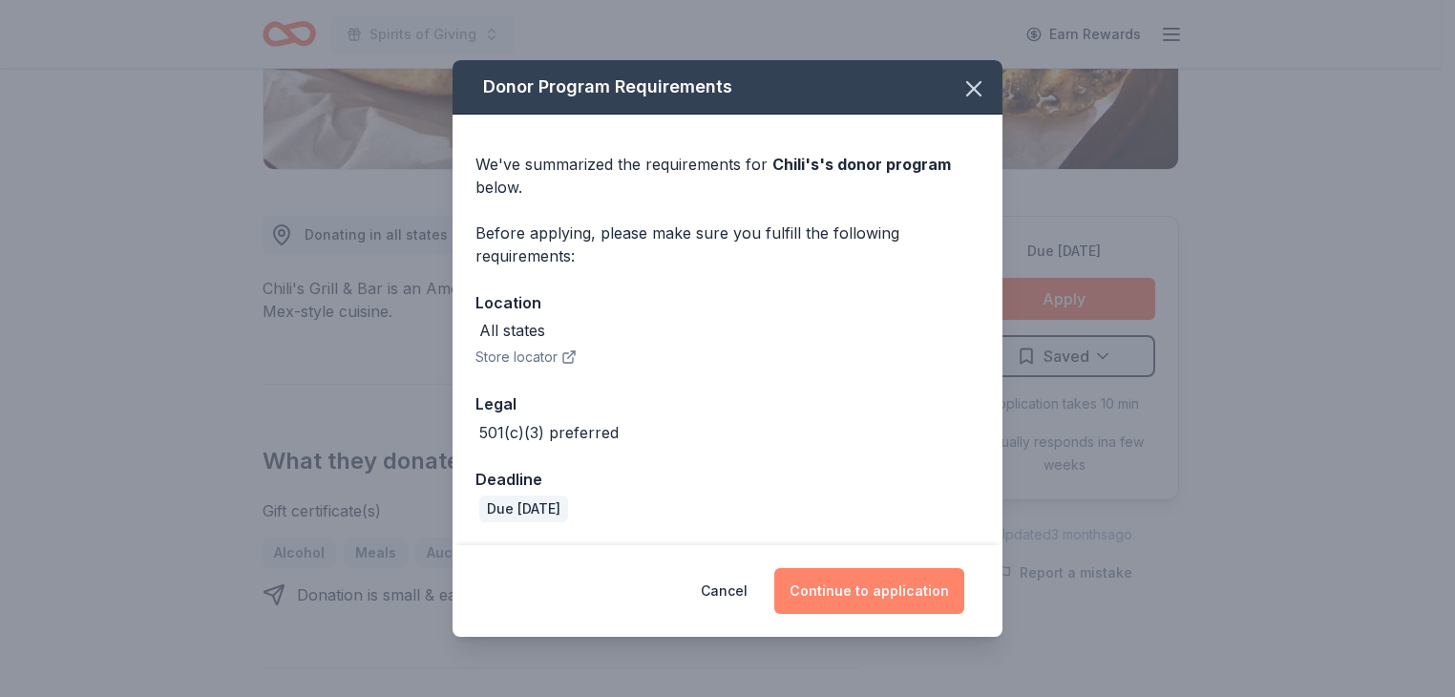
click at [891, 586] on button "Continue to application" at bounding box center [869, 591] width 190 height 46
